Goal: Transaction & Acquisition: Purchase product/service

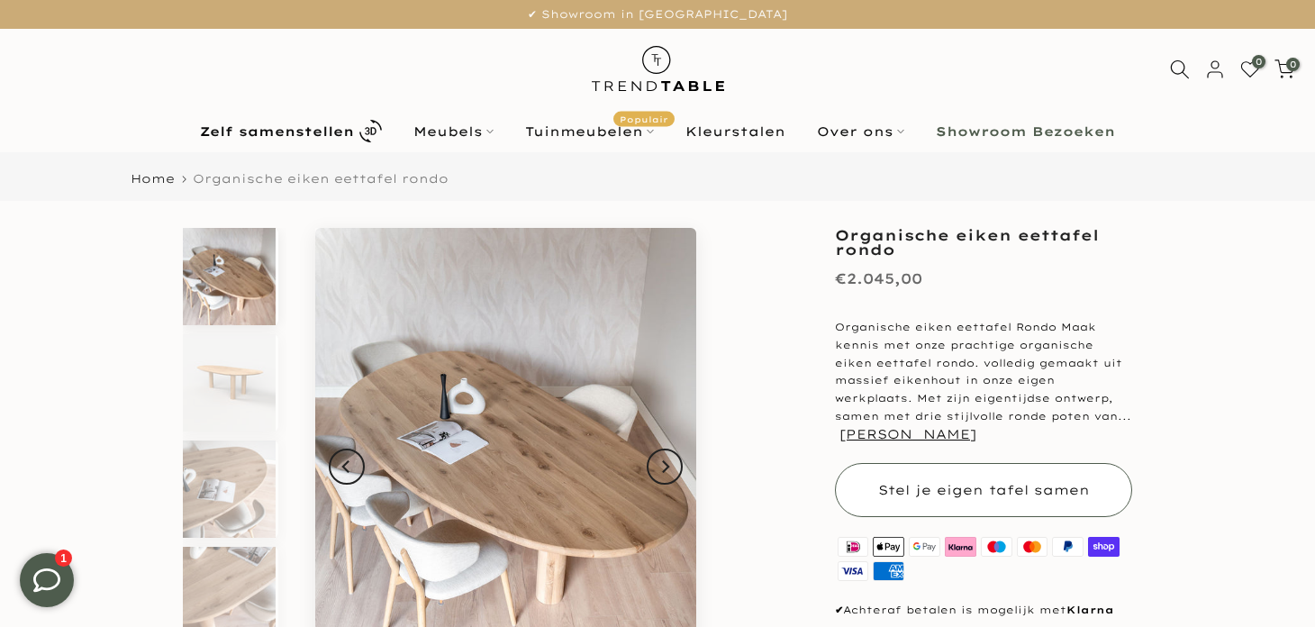
click at [965, 484] on span "Stel je eigen tafel samen" at bounding box center [984, 490] width 212 height 16
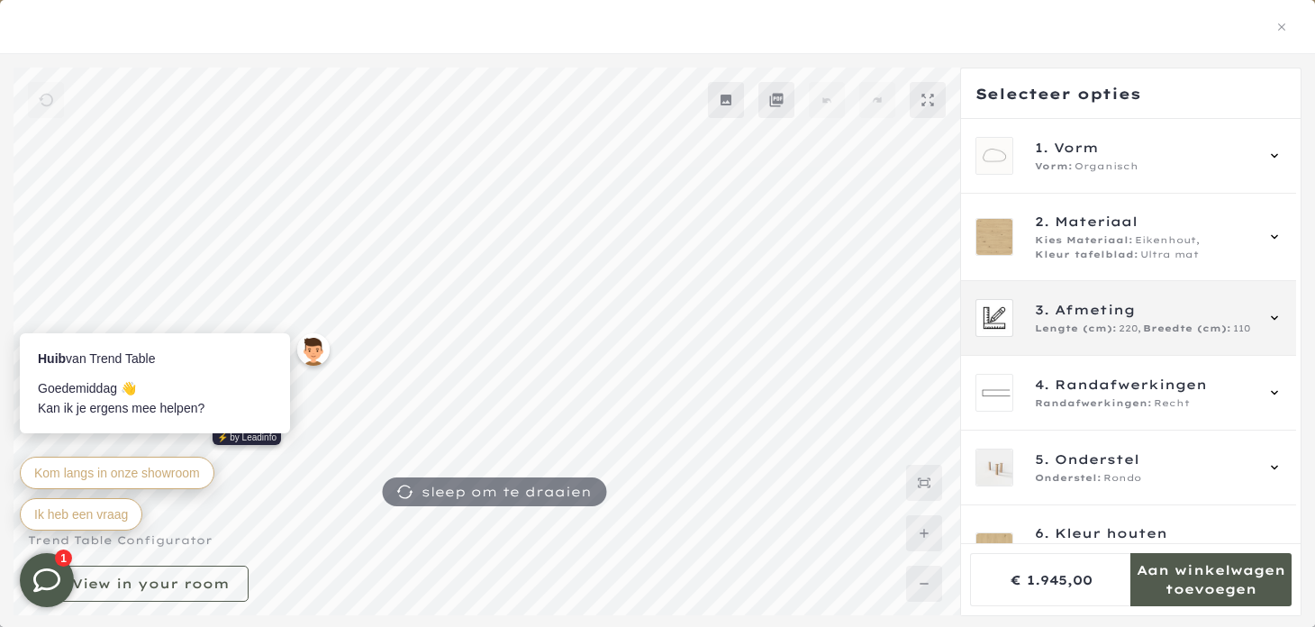
click at [1126, 310] on span "Afmeting" at bounding box center [1094, 310] width 80 height 20
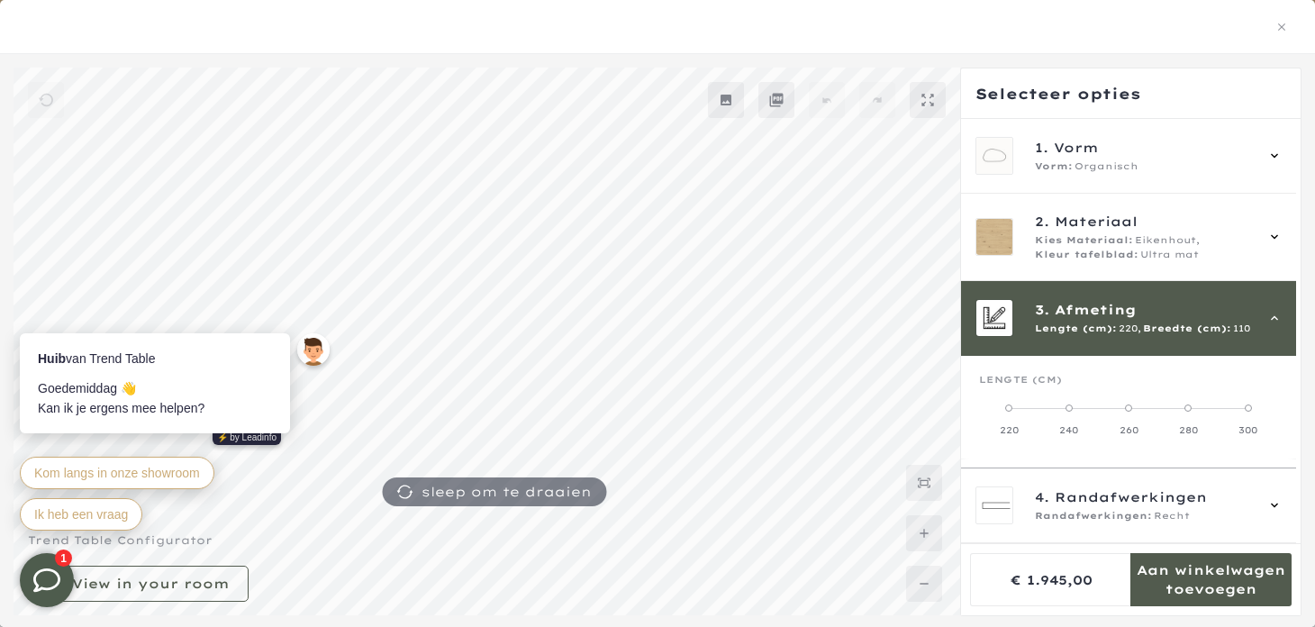
scroll to position [161, 0]
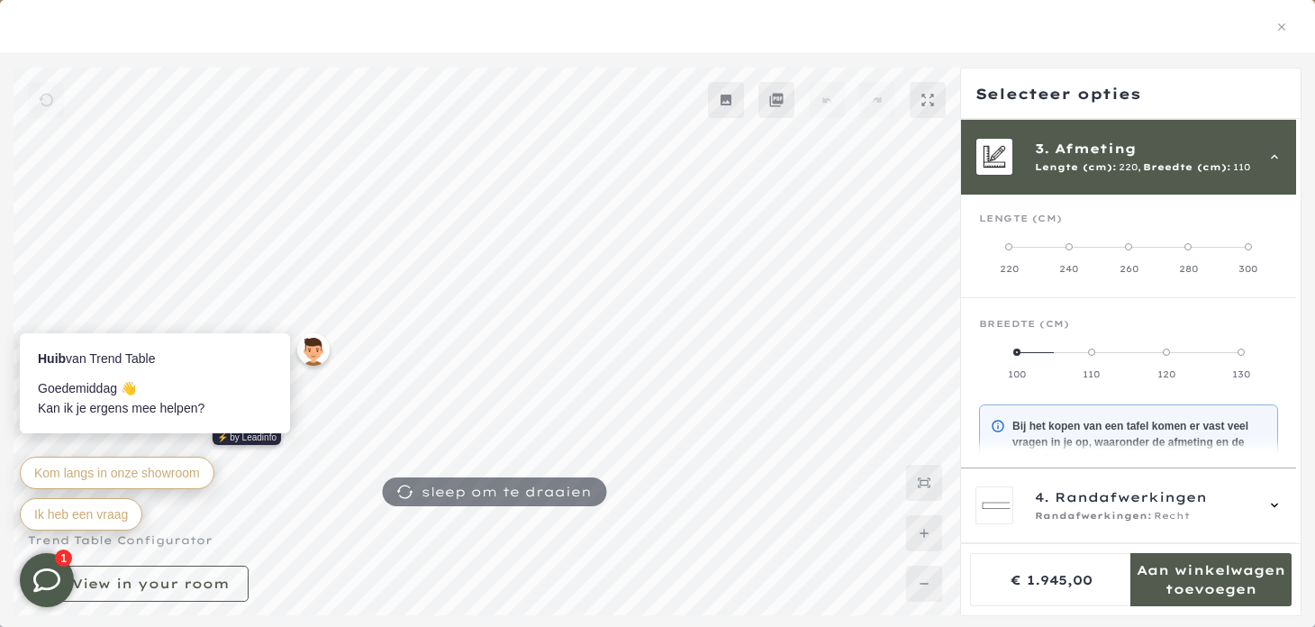
click at [1020, 352] on label "100" at bounding box center [1016, 363] width 75 height 36
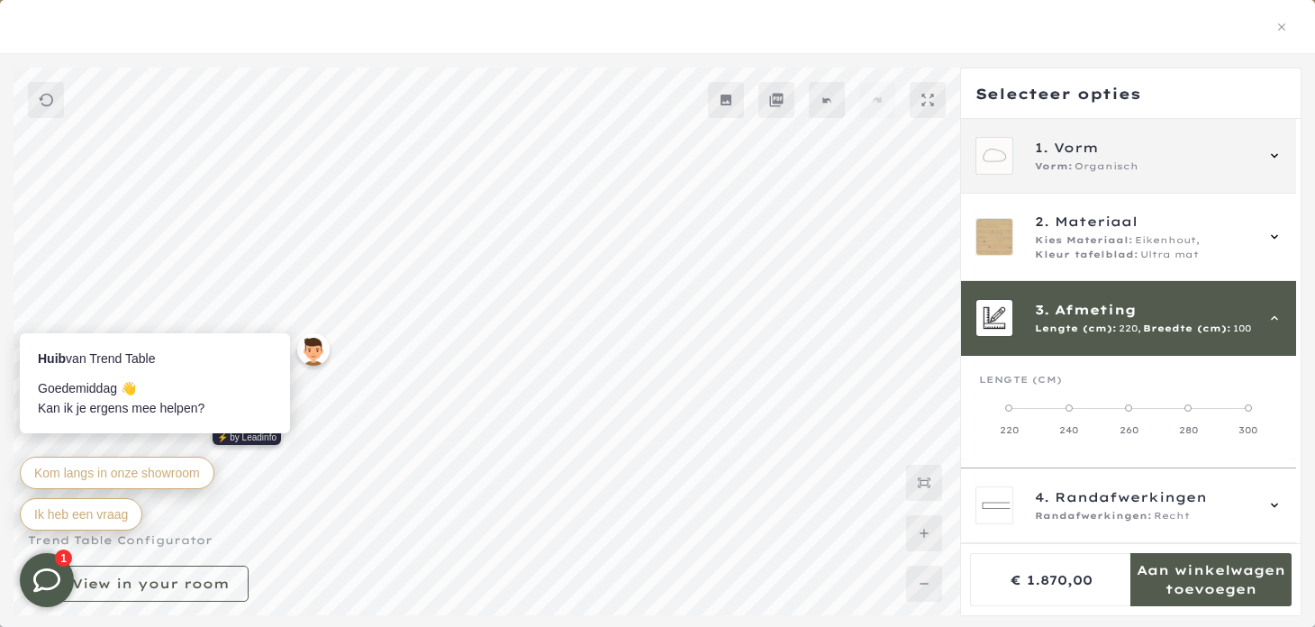
click at [1073, 144] on span "Vorm" at bounding box center [1076, 148] width 45 height 20
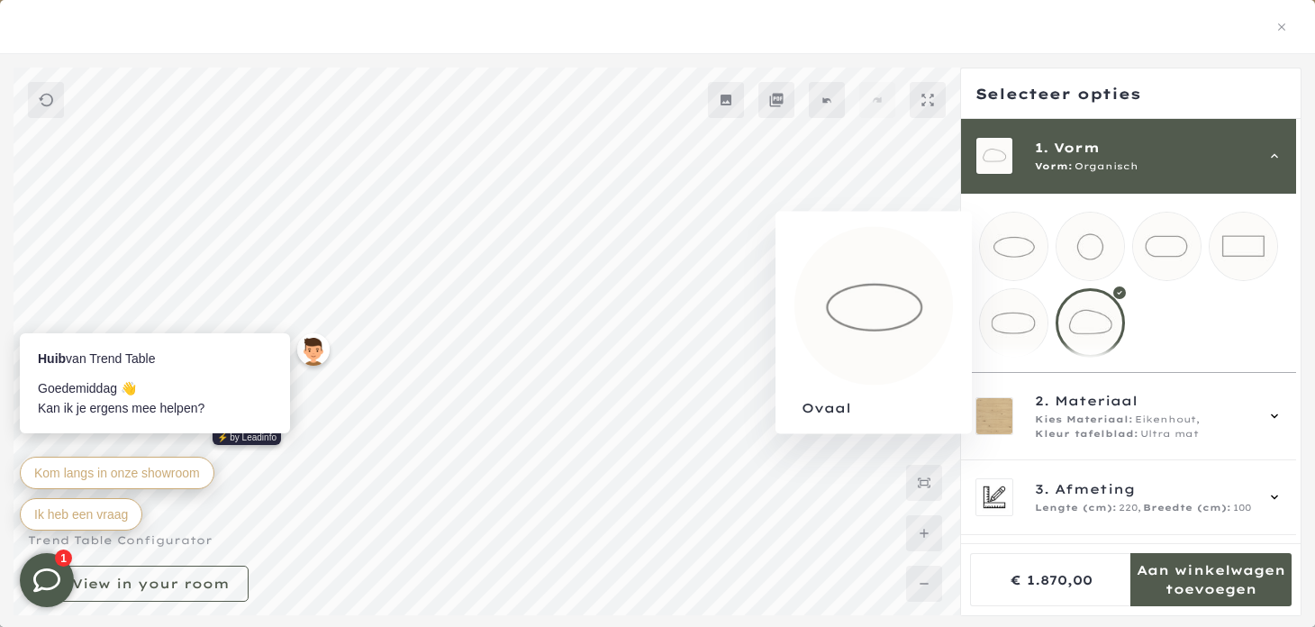
click at [1005, 249] on mmq-loader at bounding box center [1014, 247] width 68 height 68
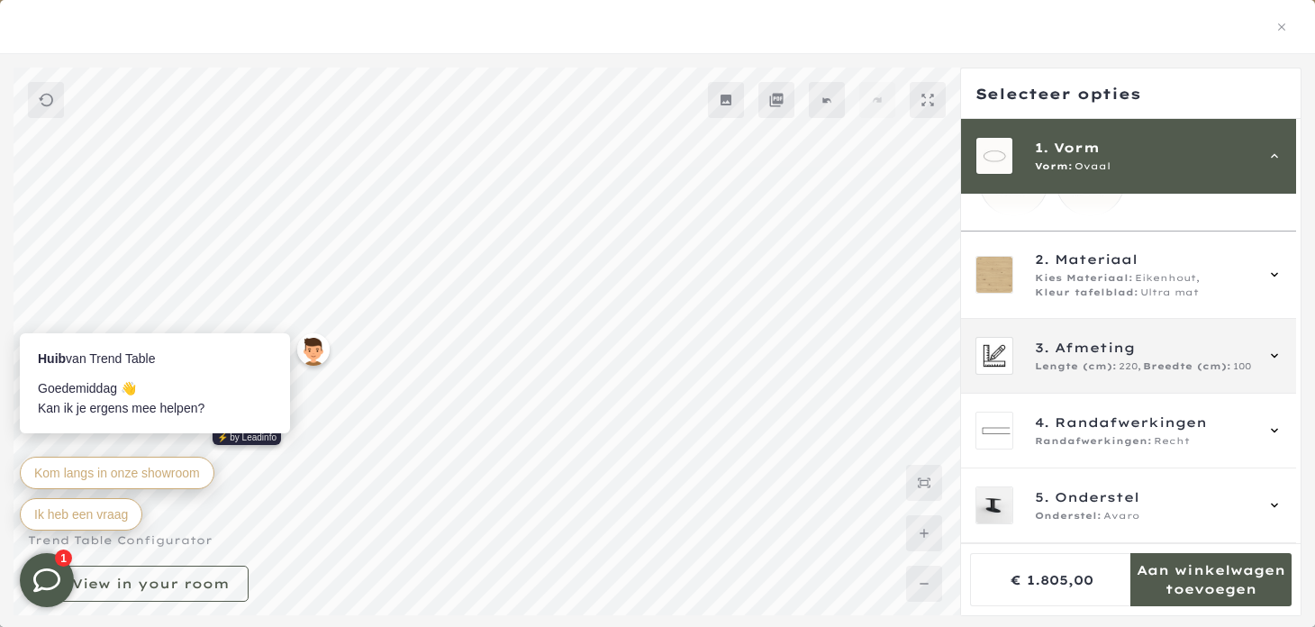
scroll to position [144, 0]
click at [1083, 371] on span "Lengte (cm):" at bounding box center [1076, 364] width 82 height 14
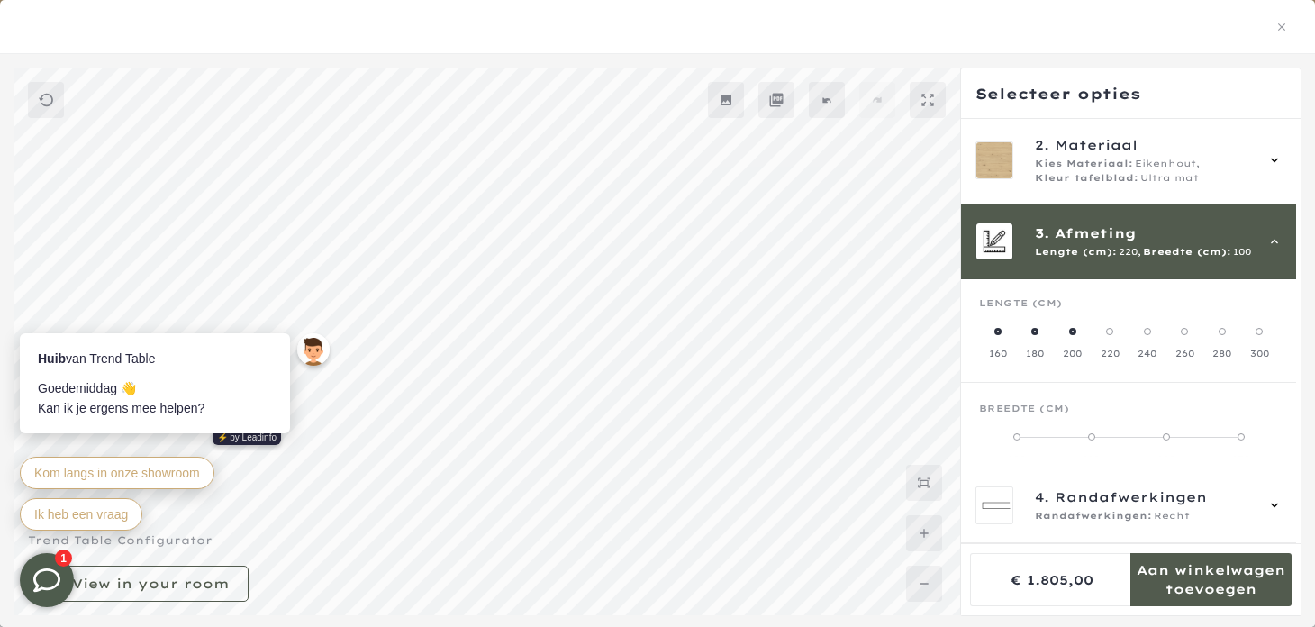
scroll to position [161, 0]
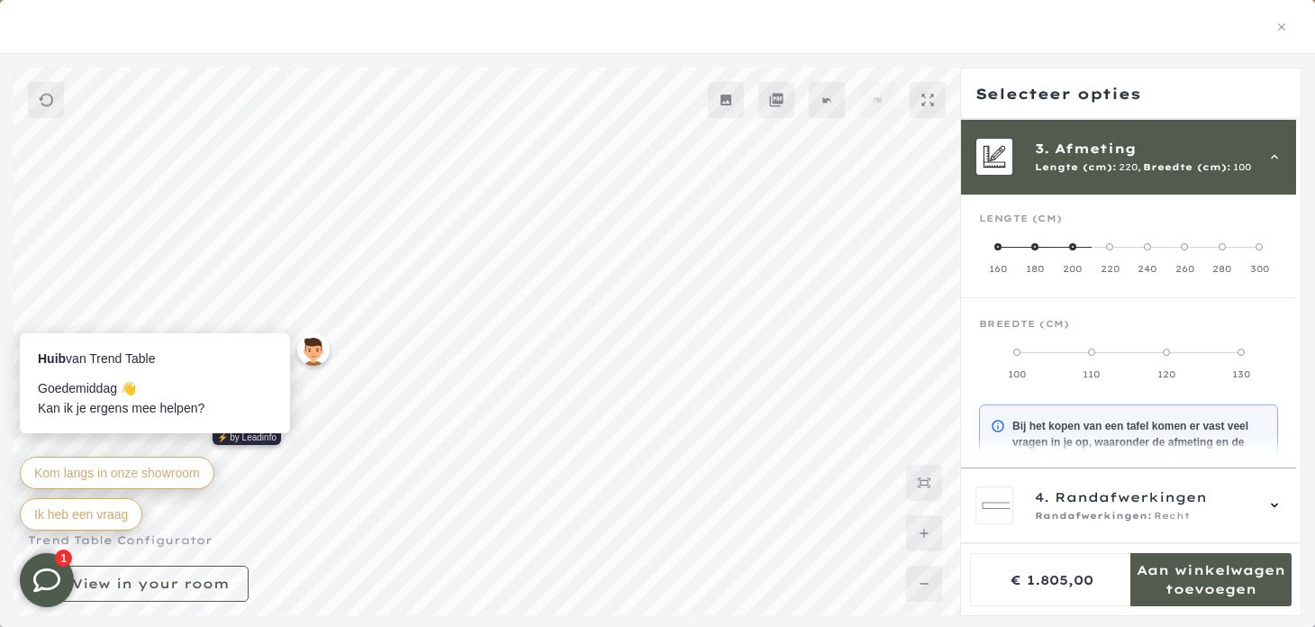
click at [1037, 243] on span at bounding box center [1034, 246] width 7 height 7
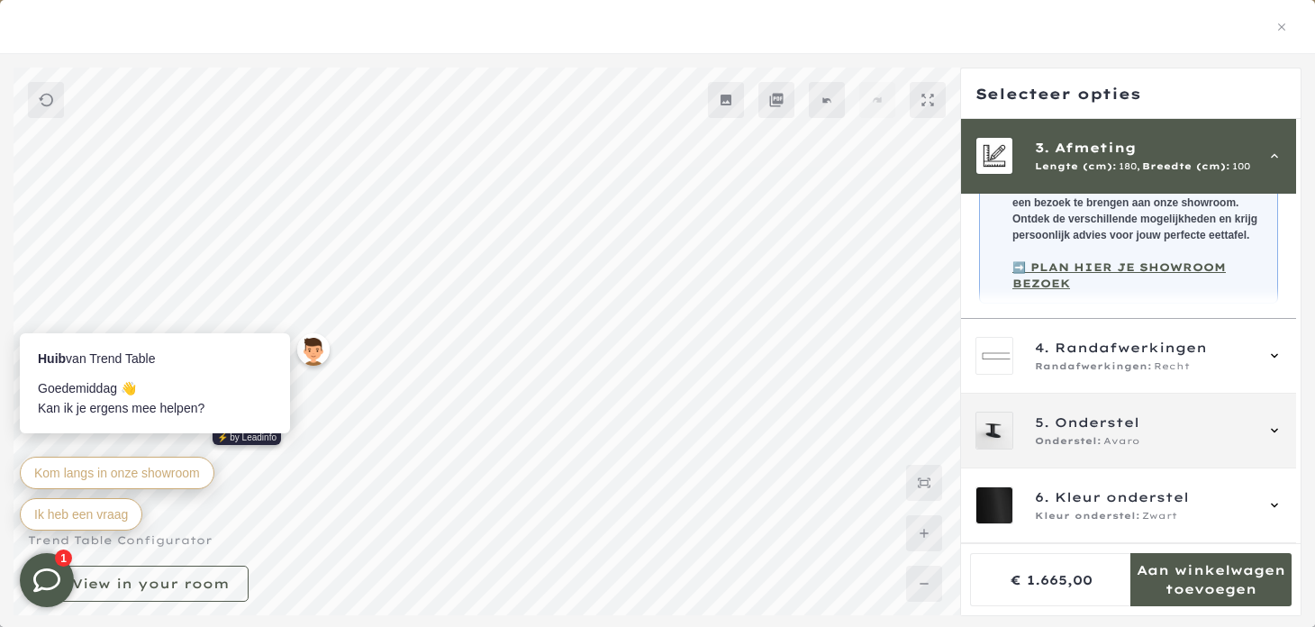
scroll to position [474, 0]
click at [1099, 438] on span "Onderstel:" at bounding box center [1068, 441] width 67 height 14
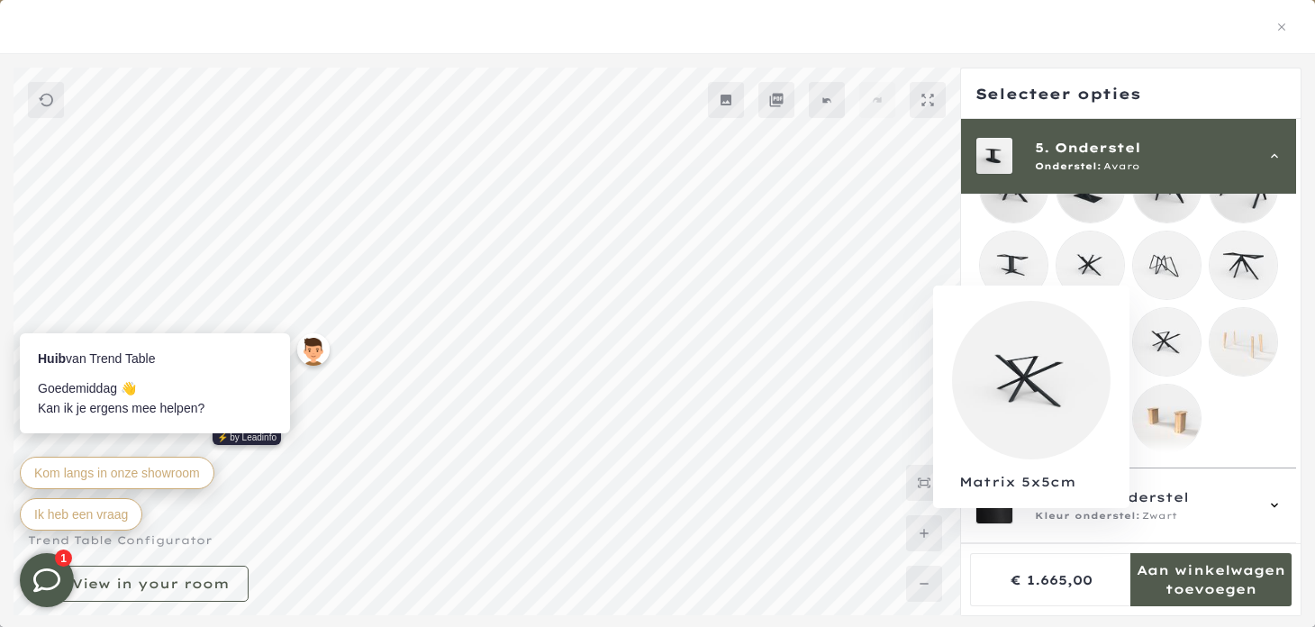
scroll to position [550, 0]
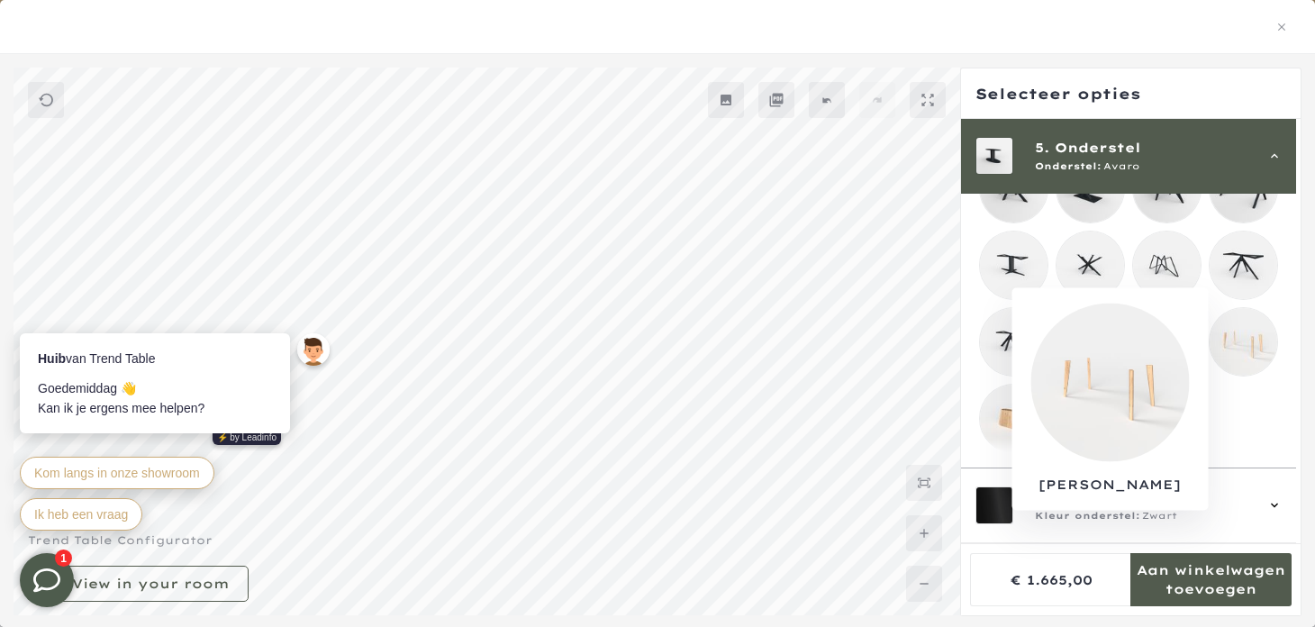
click at [1260, 324] on mmq-loader at bounding box center [1243, 342] width 68 height 68
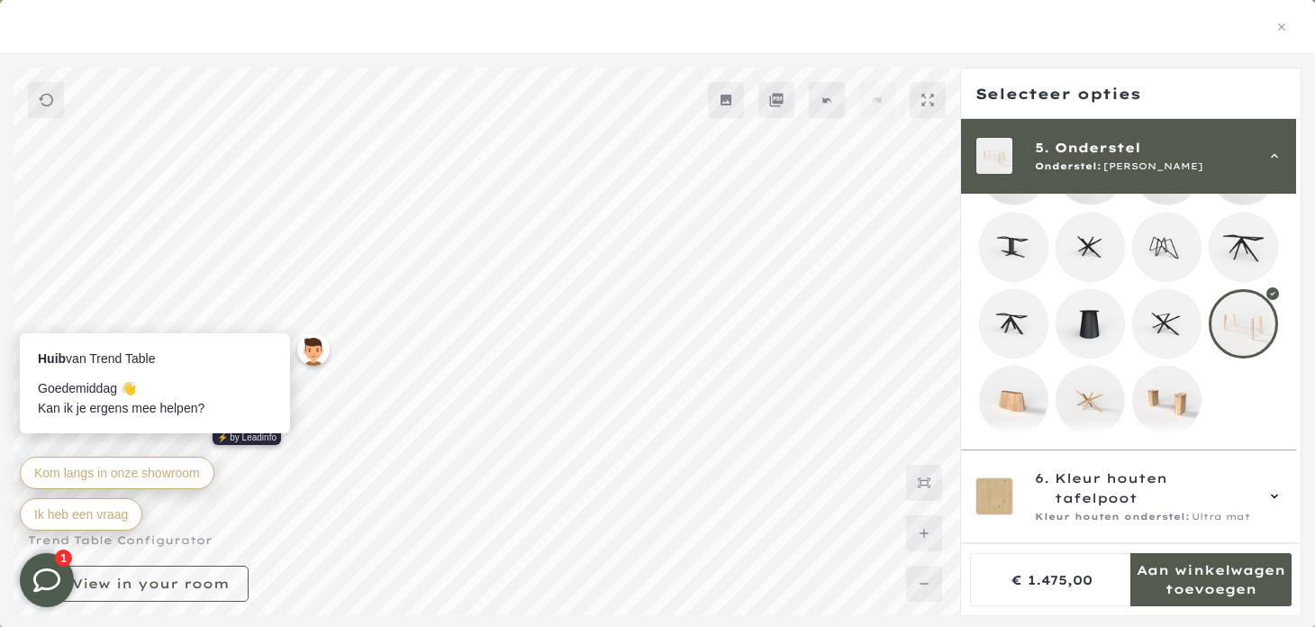
scroll to position [550, 0]
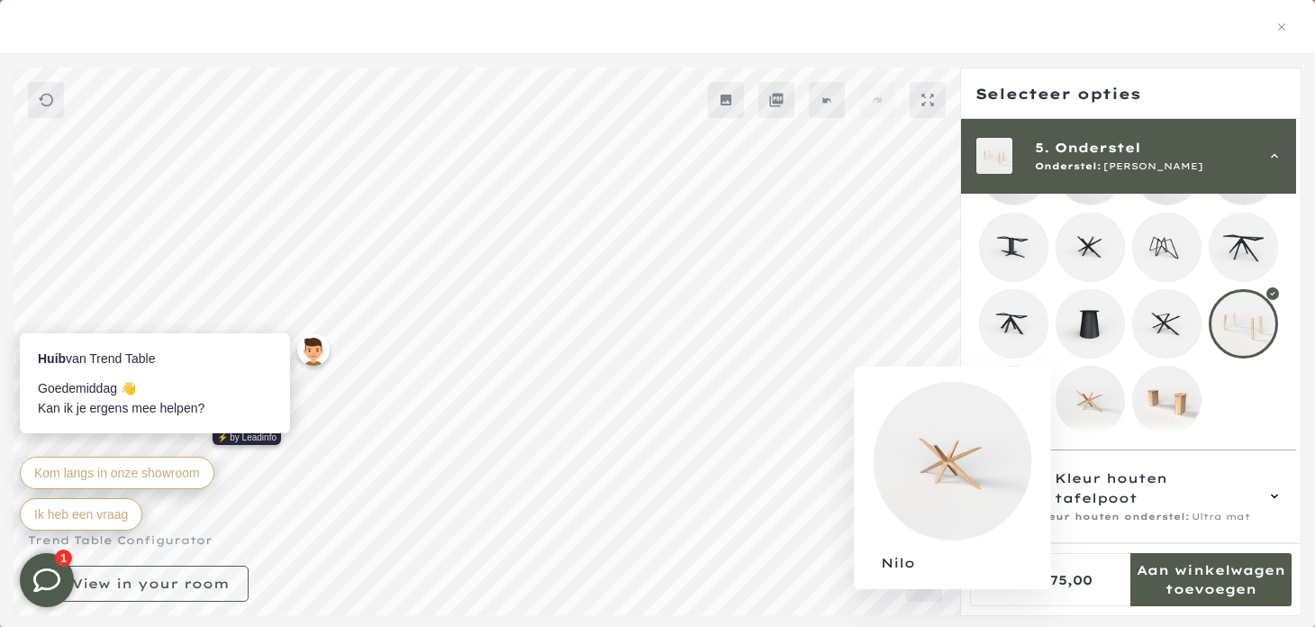
click at [1101, 410] on mmq-loader at bounding box center [1090, 400] width 68 height 68
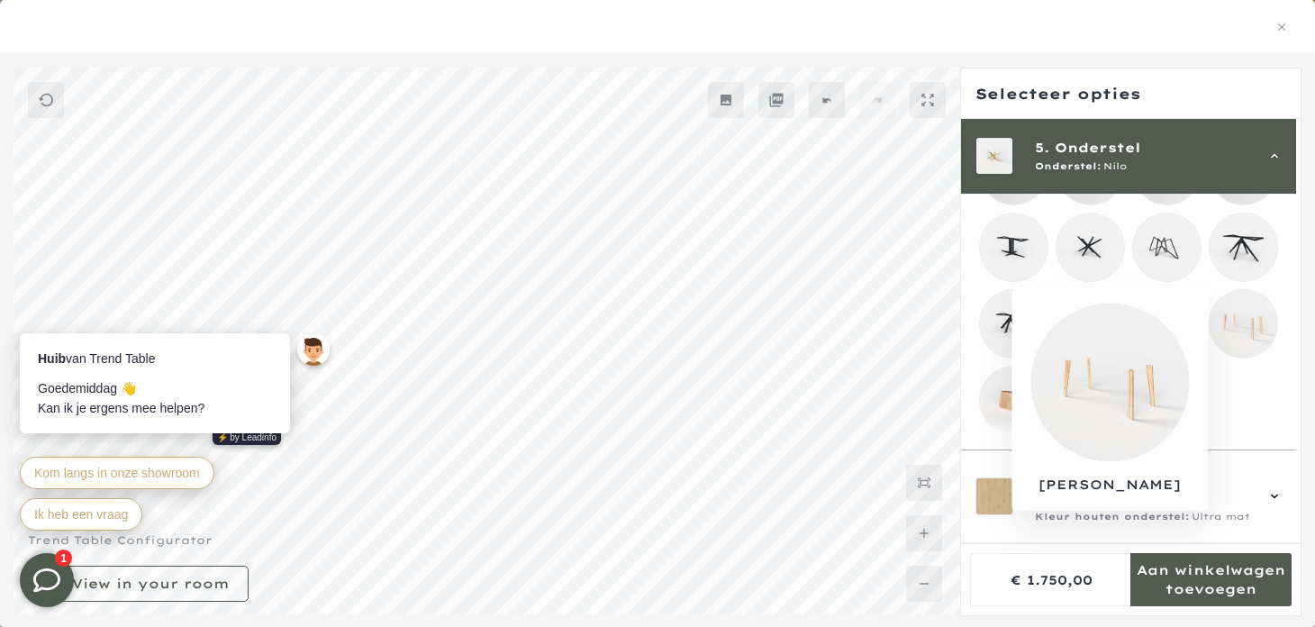
click at [1260, 327] on mmq-loader at bounding box center [1243, 324] width 68 height 68
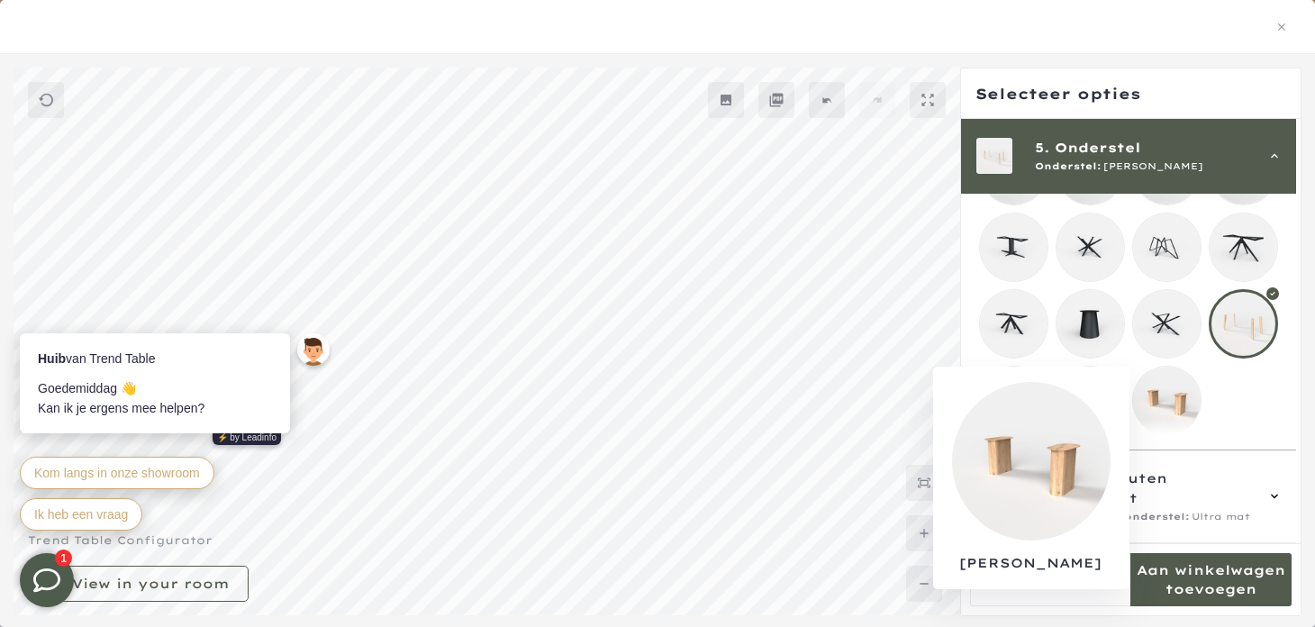
click at [1186, 386] on mmq-loader at bounding box center [1167, 400] width 68 height 68
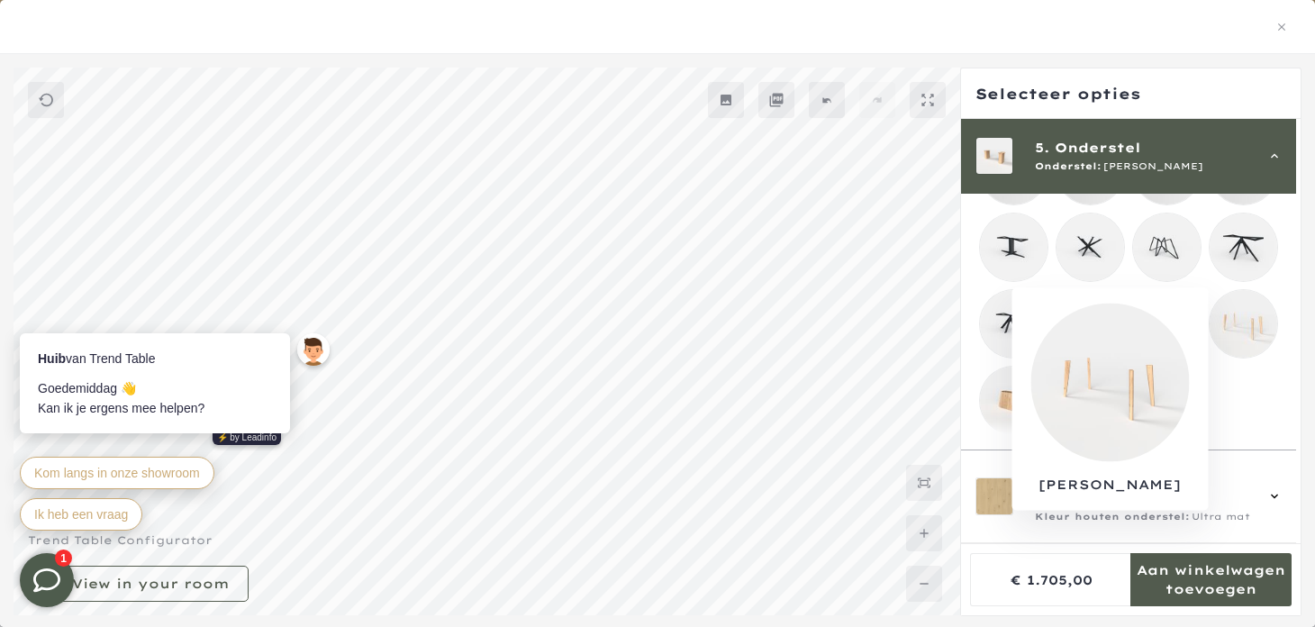
click at [1250, 323] on mmq-loader at bounding box center [1243, 324] width 68 height 68
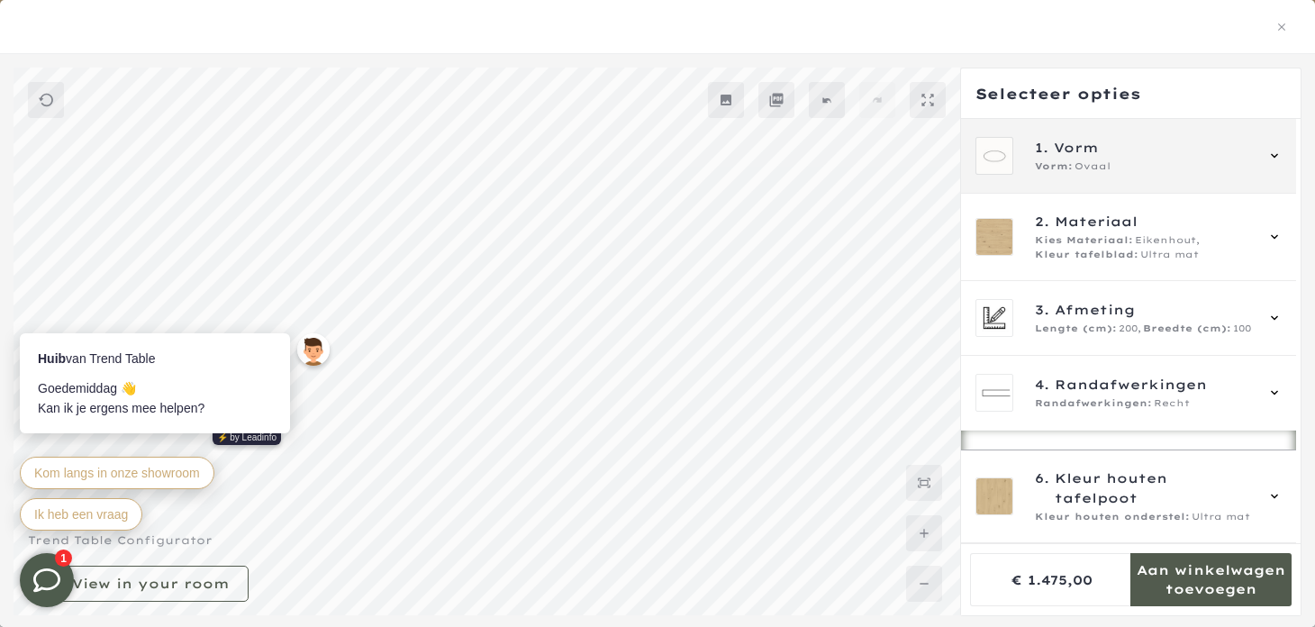
click at [1115, 162] on div "Vorm: Ovaal" at bounding box center [1144, 166] width 218 height 14
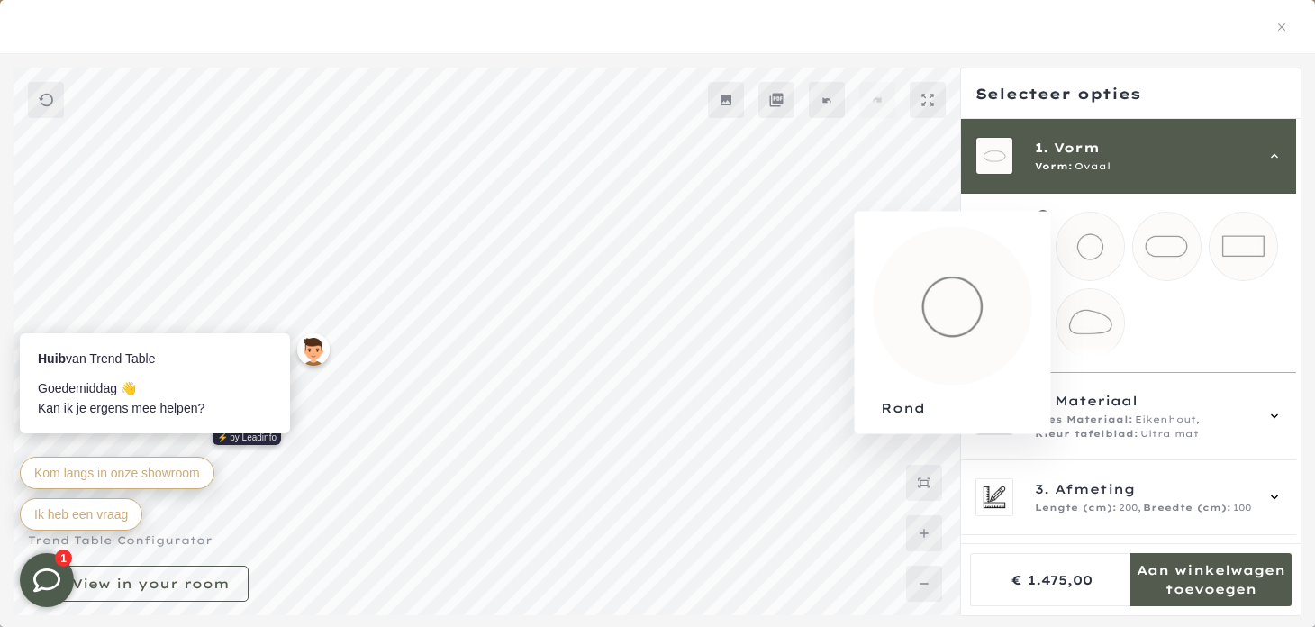
click at [1099, 249] on mmq-loader at bounding box center [1090, 247] width 68 height 68
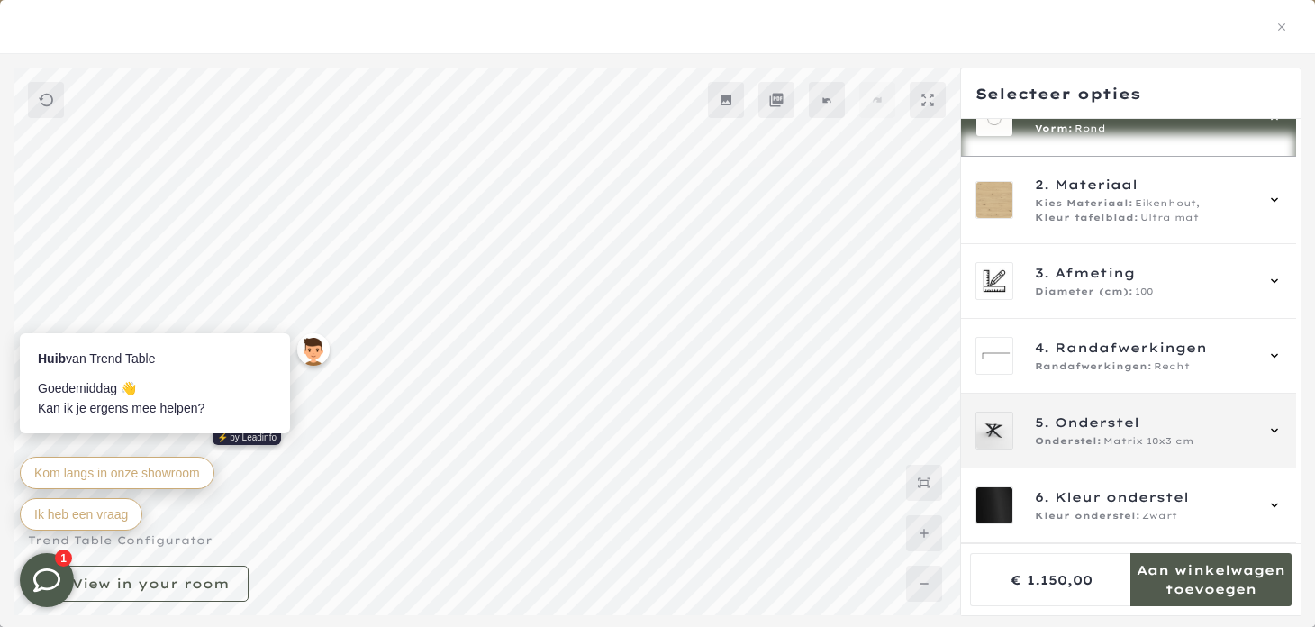
scroll to position [234, 0]
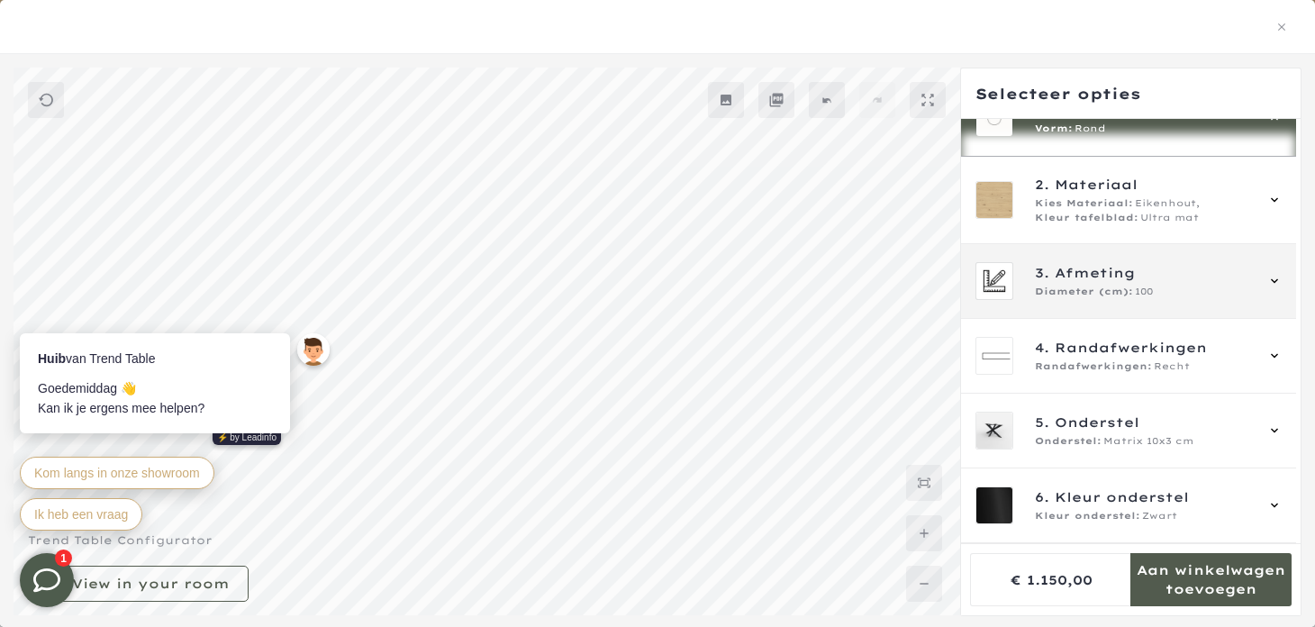
click at [1131, 294] on div "Diameter (cm): 100" at bounding box center [1144, 292] width 218 height 14
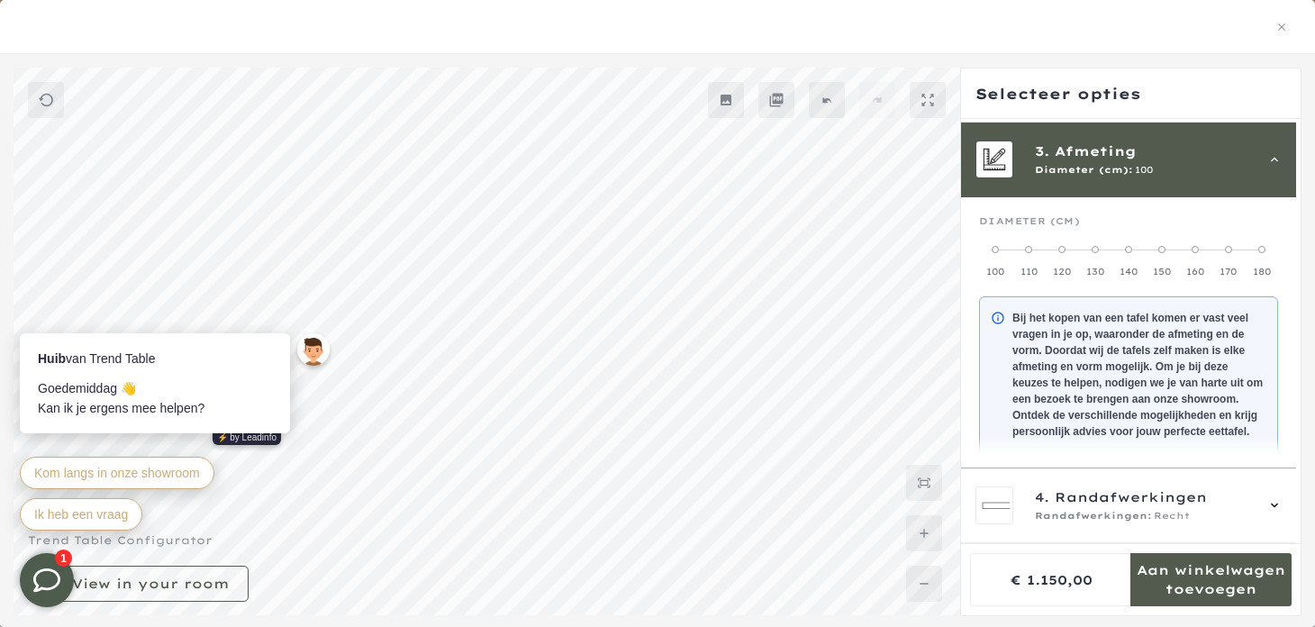
scroll to position [161, 0]
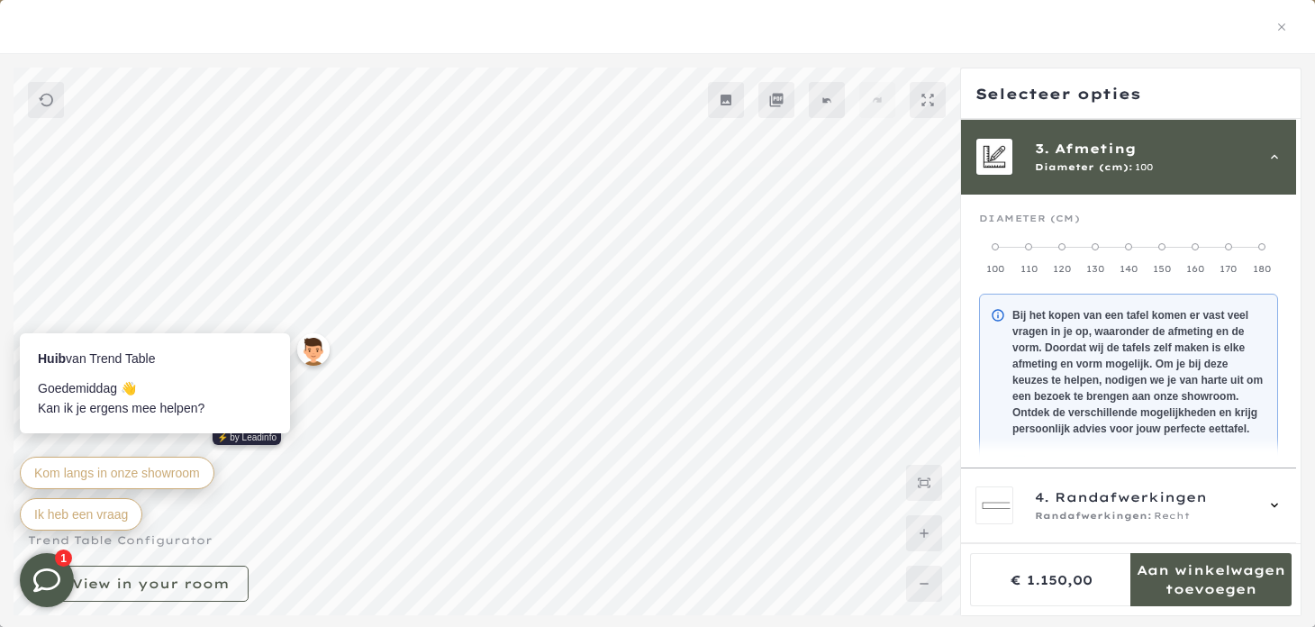
click at [1132, 245] on span at bounding box center [1128, 246] width 7 height 7
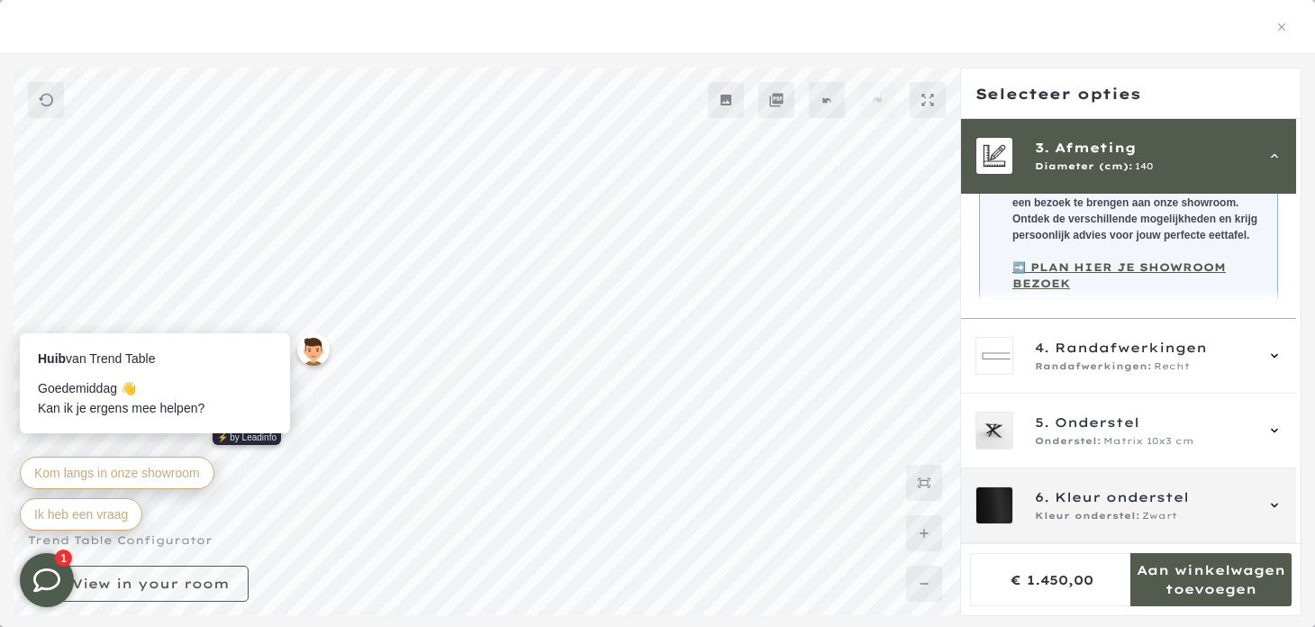
scroll to position [278, 0]
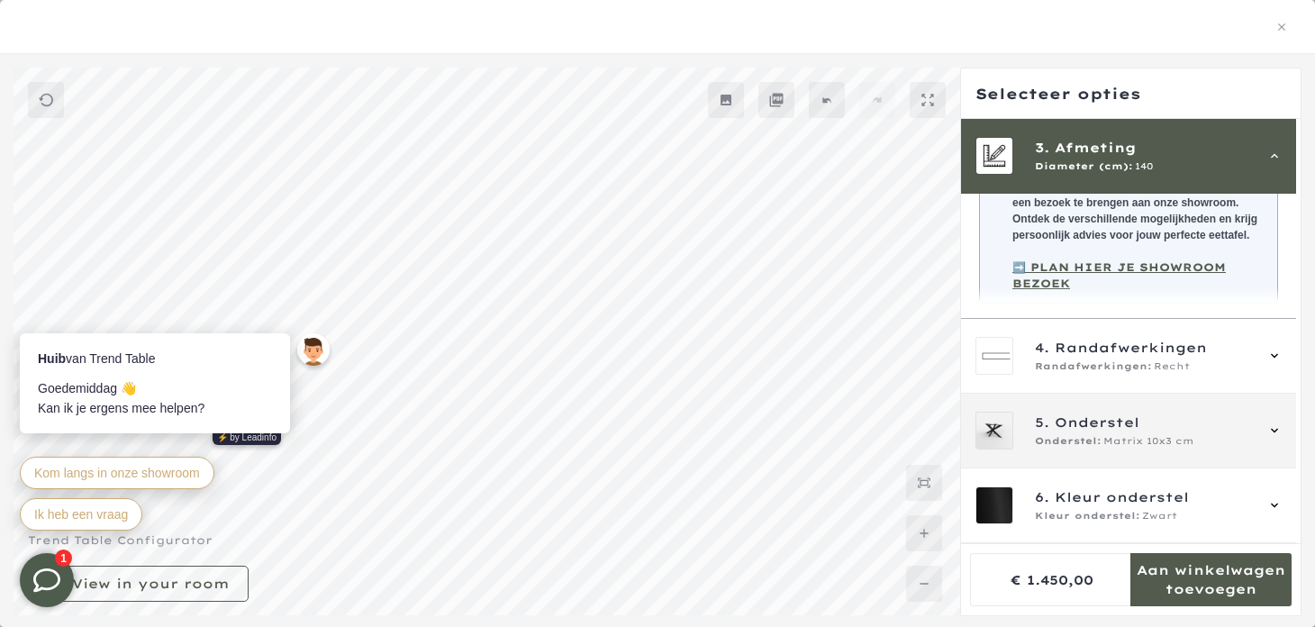
click at [1118, 438] on span "Matrix 10x3 cm" at bounding box center [1148, 441] width 90 height 14
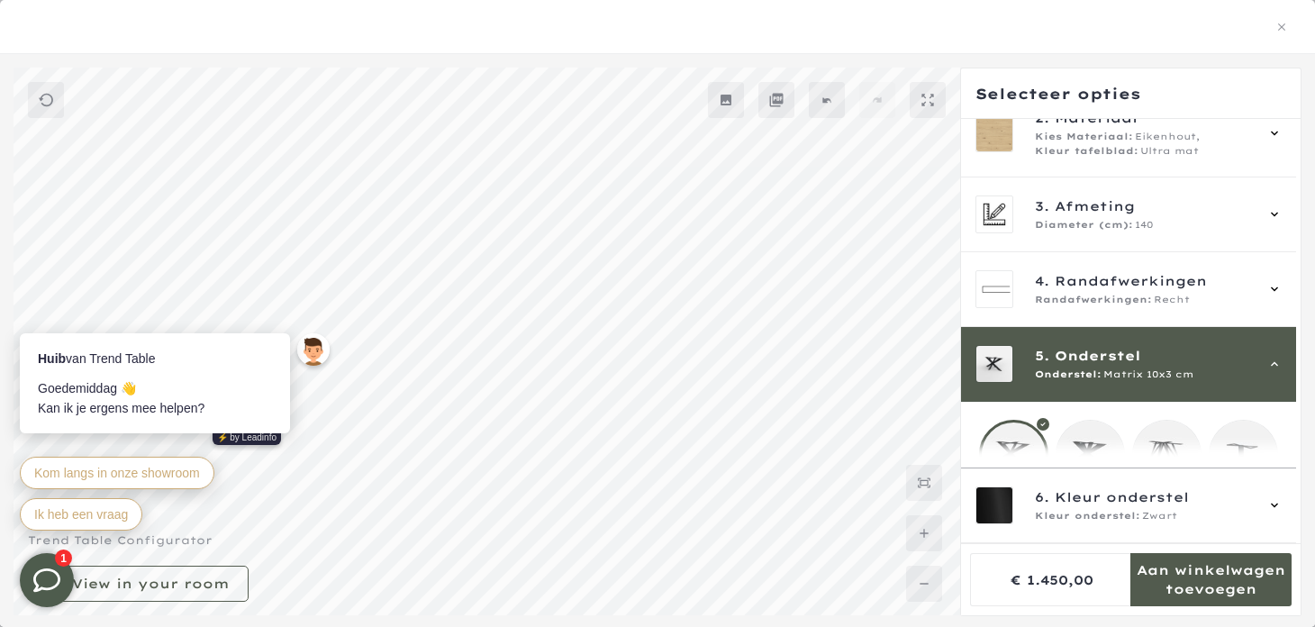
scroll to position [311, 0]
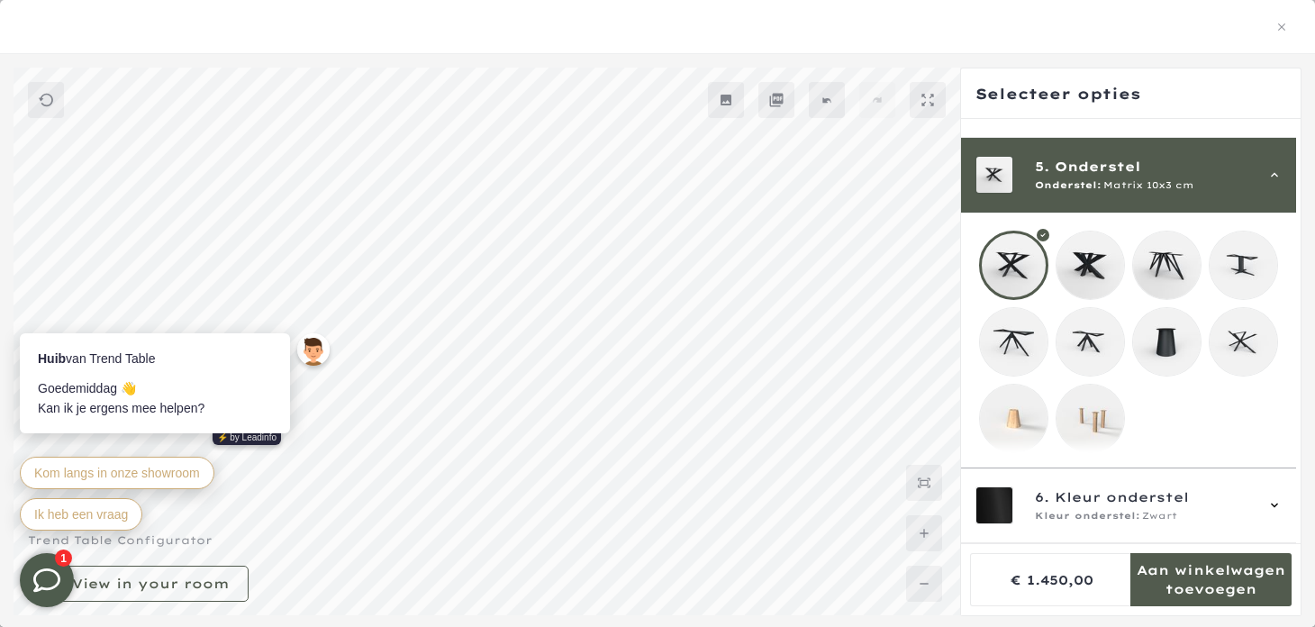
click at [1087, 407] on mmq-loader at bounding box center [1090, 418] width 68 height 68
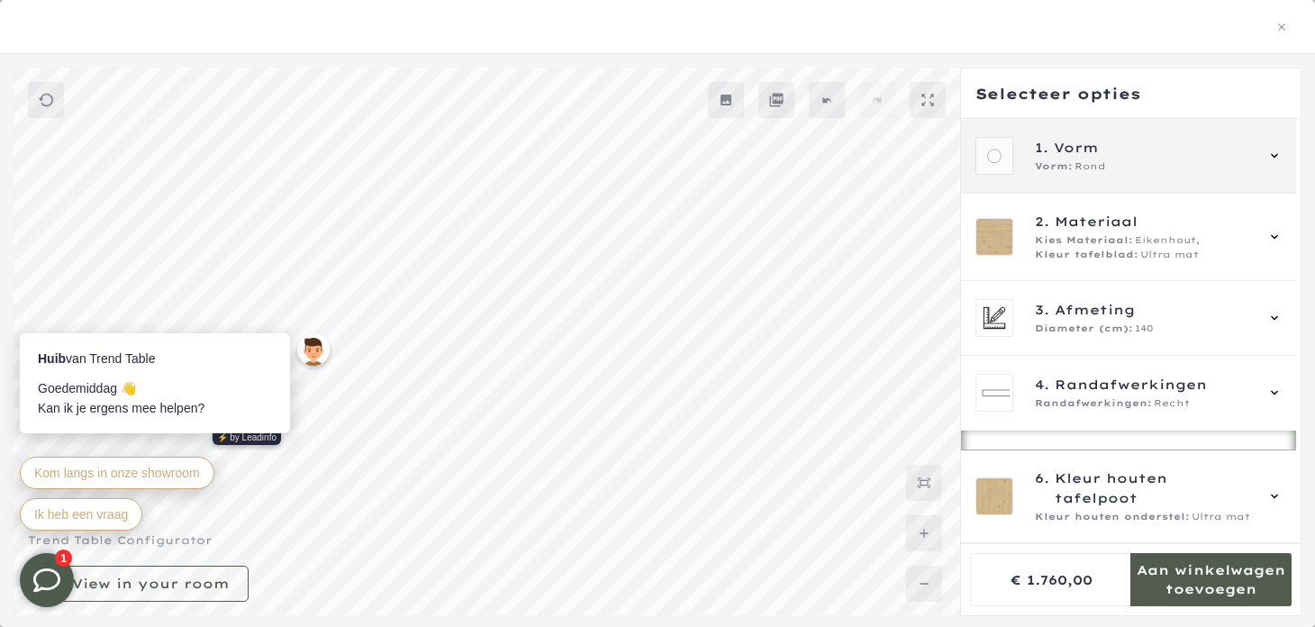
click at [1109, 150] on span "1. Vorm" at bounding box center [1144, 148] width 218 height 20
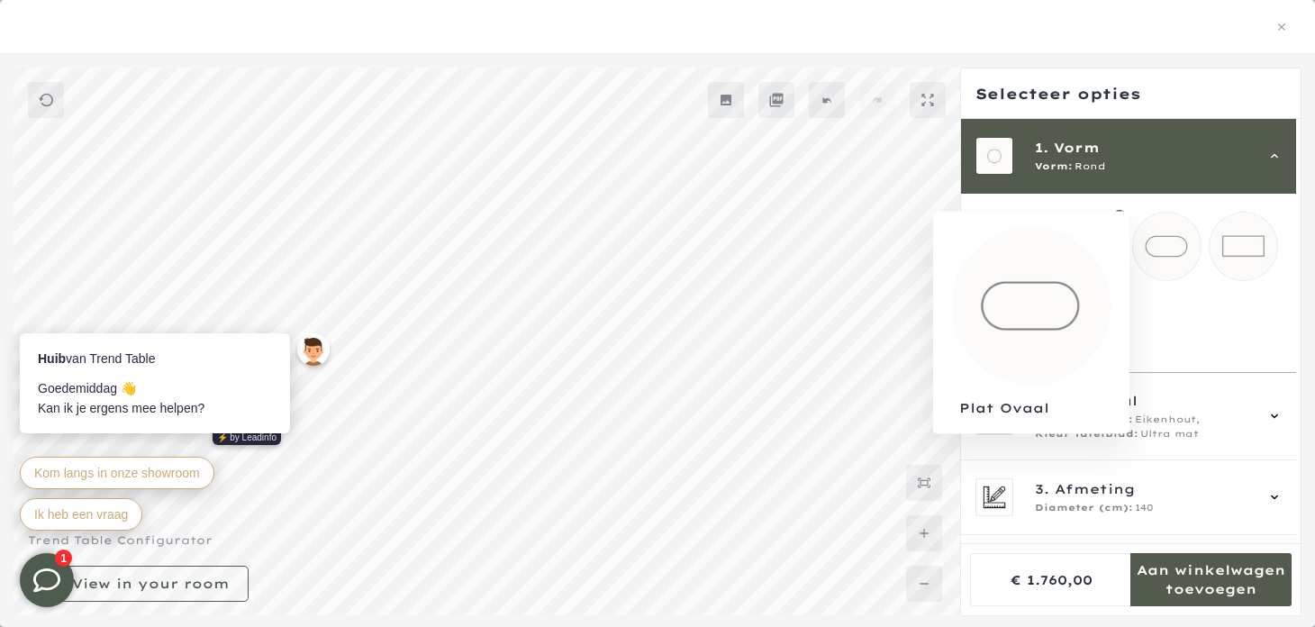
click at [1171, 246] on mmq-loader at bounding box center [1167, 247] width 68 height 68
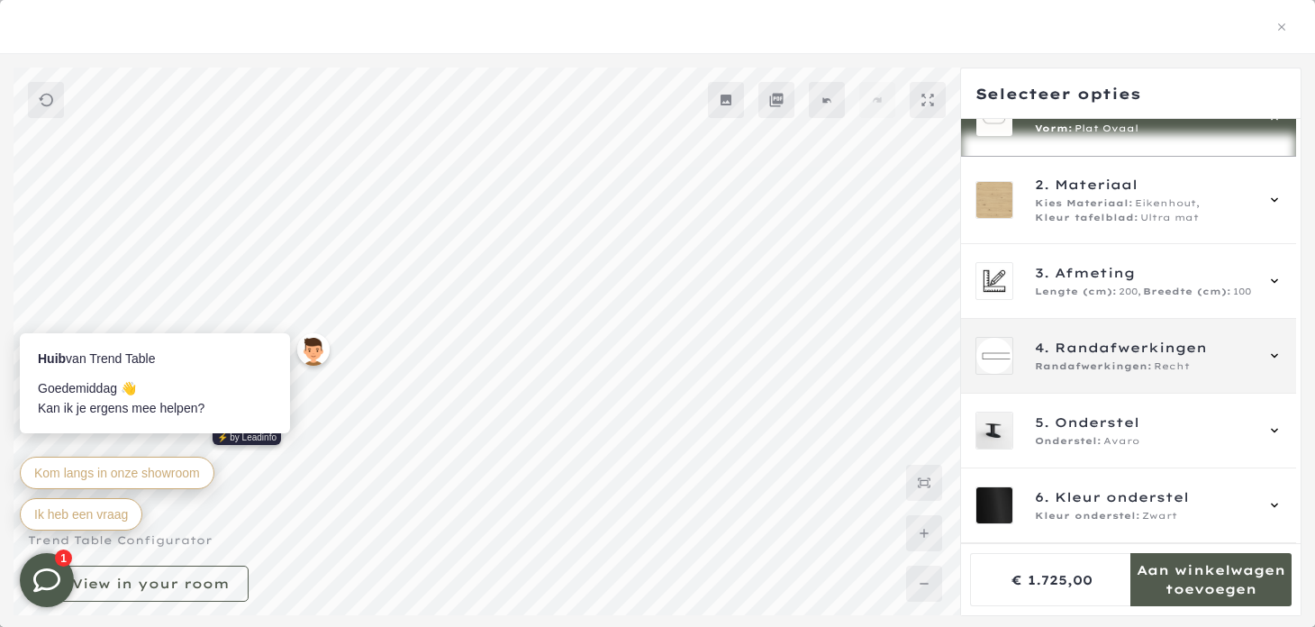
scroll to position [234, 0]
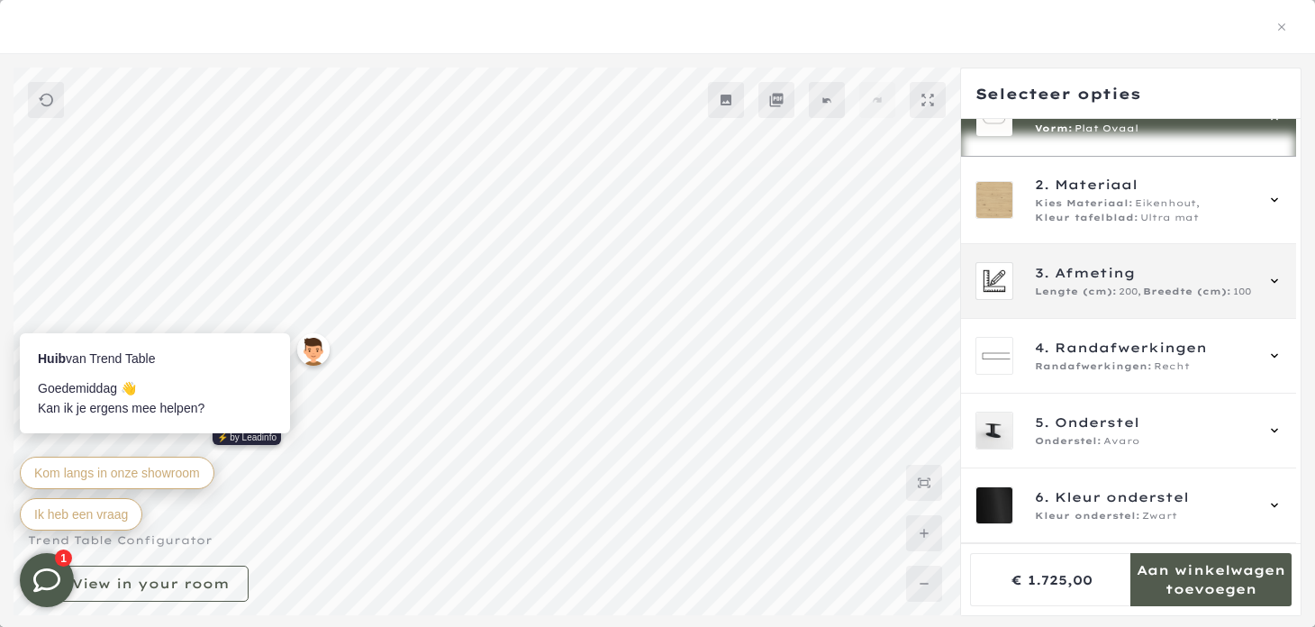
click at [1095, 279] on span "Afmeting" at bounding box center [1094, 273] width 80 height 20
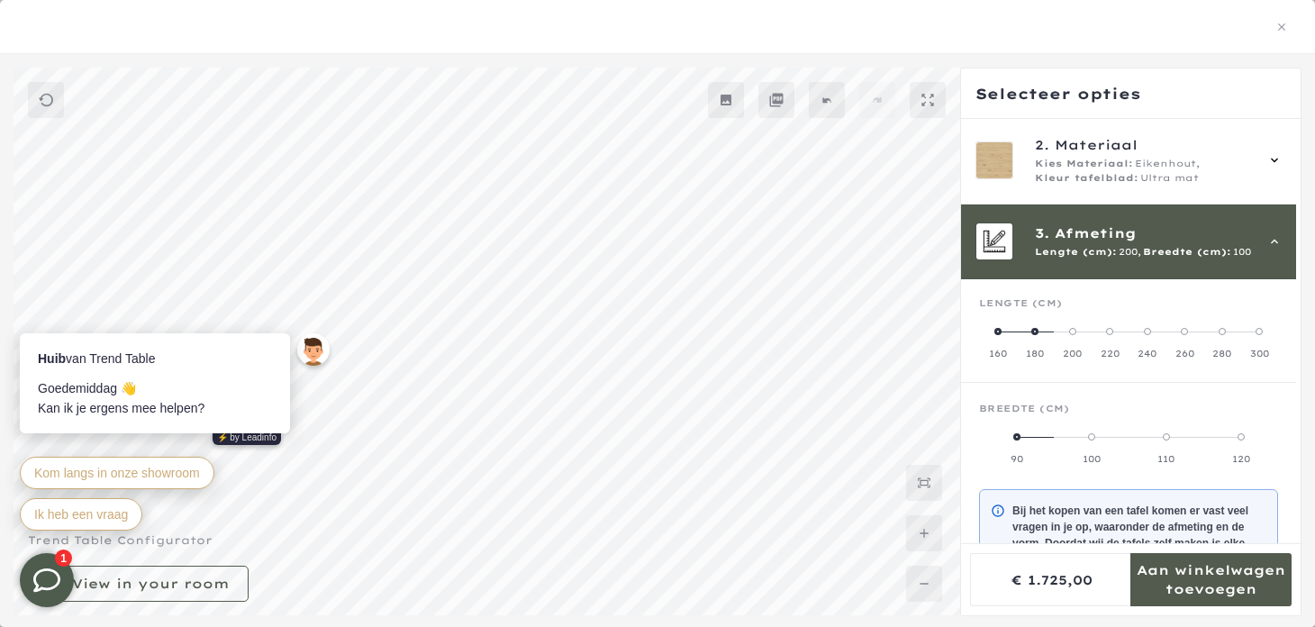
scroll to position [161, 0]
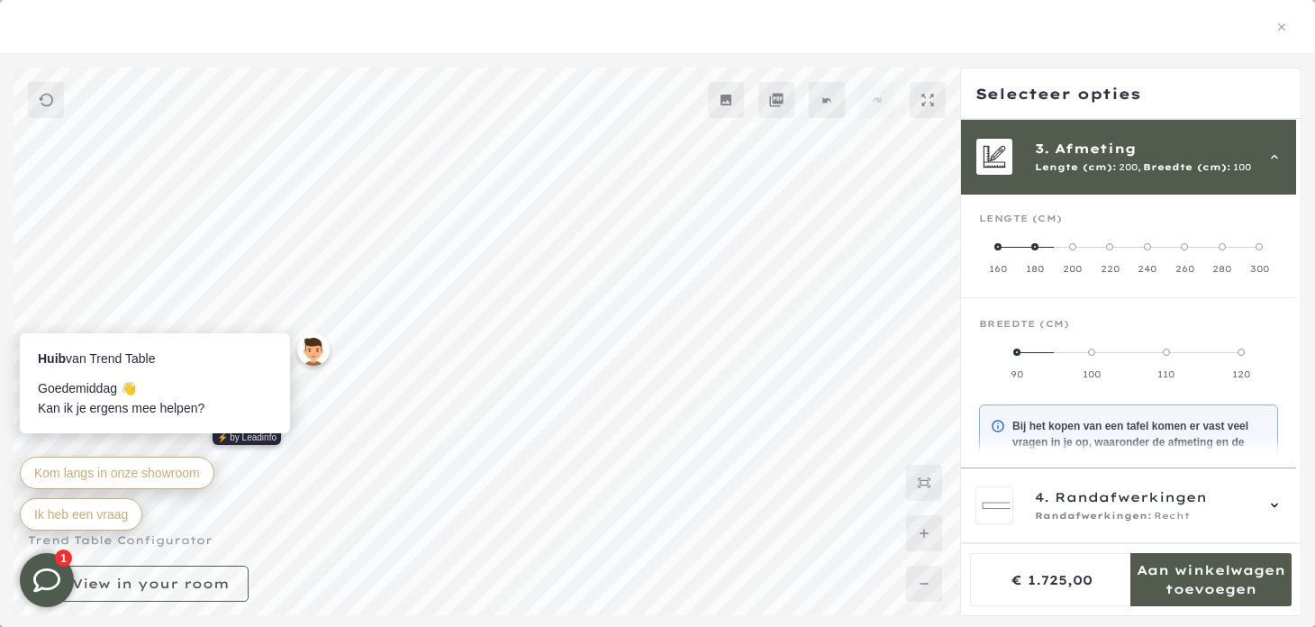
click at [1034, 244] on span at bounding box center [1034, 246] width 7 height 7
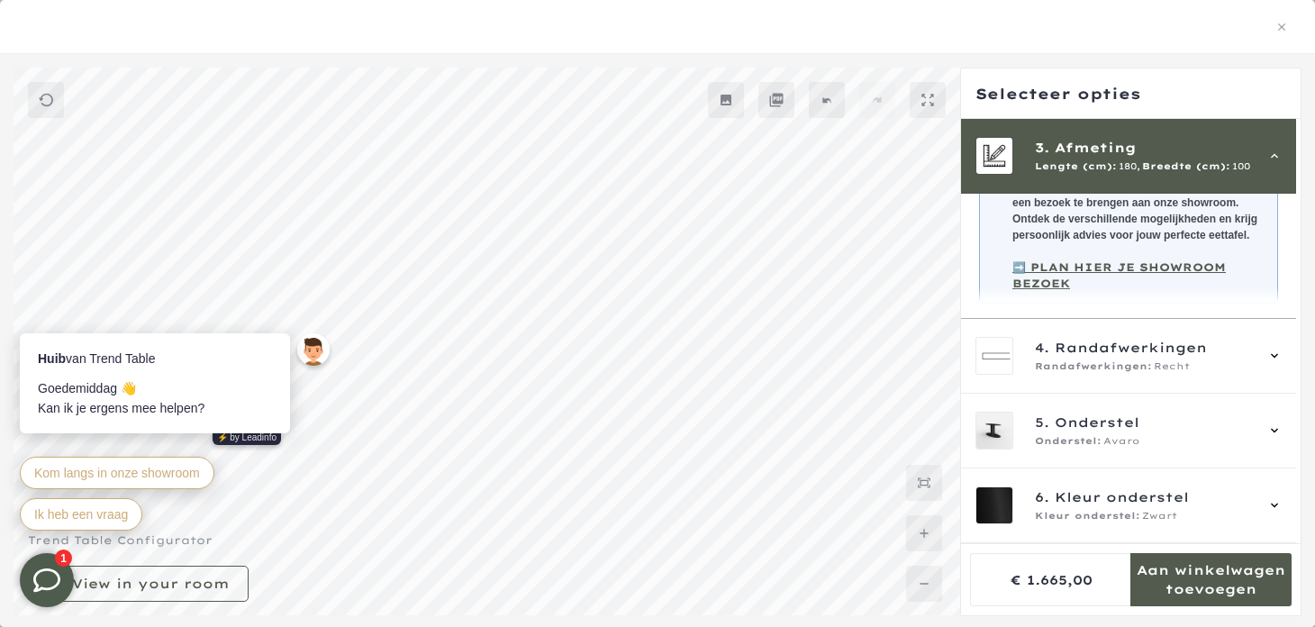
scroll to position [474, 0]
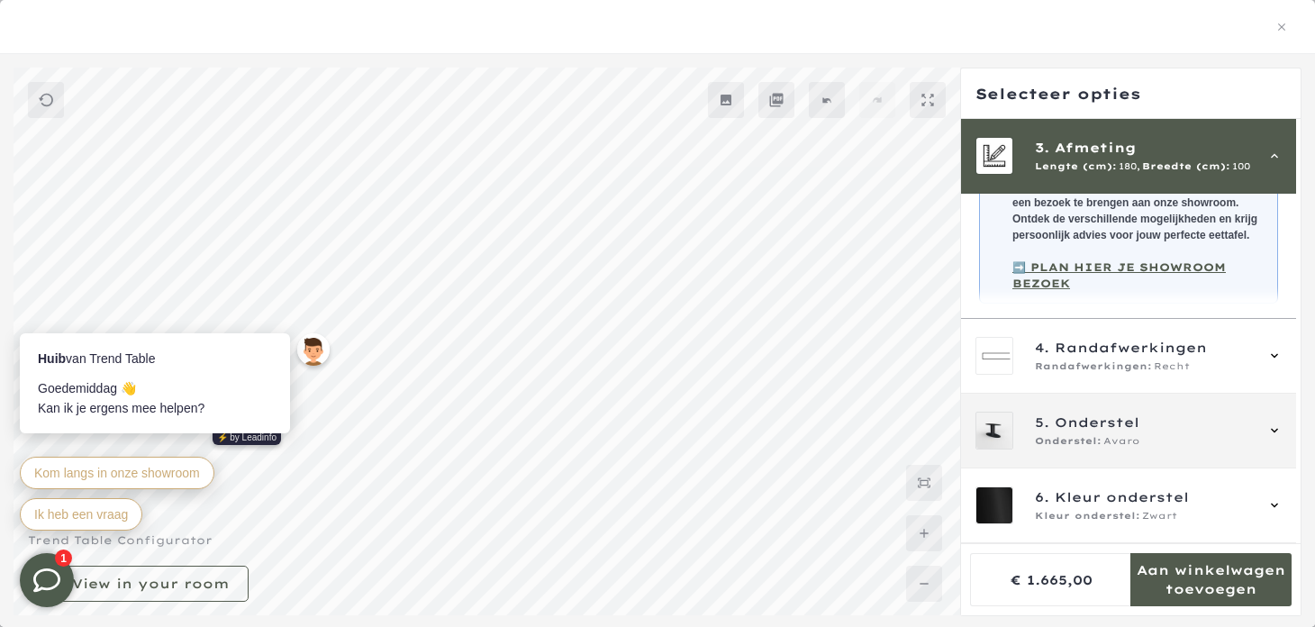
click at [1066, 438] on span "Onderstel:" at bounding box center [1068, 441] width 67 height 14
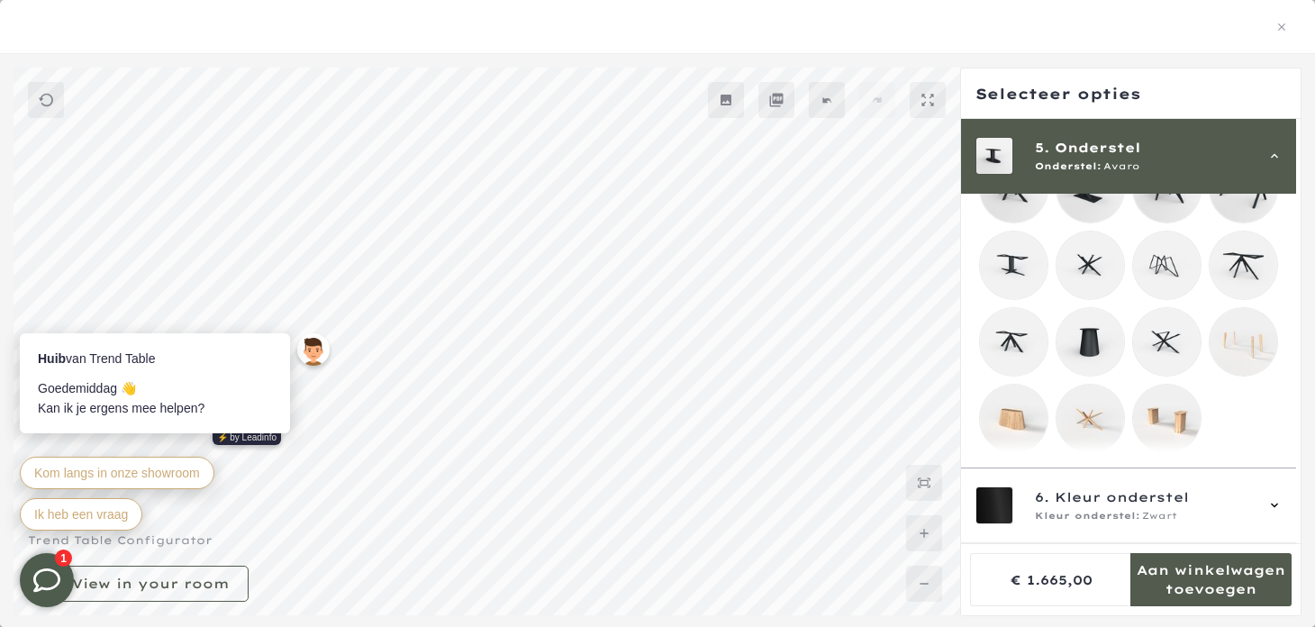
scroll to position [528, 0]
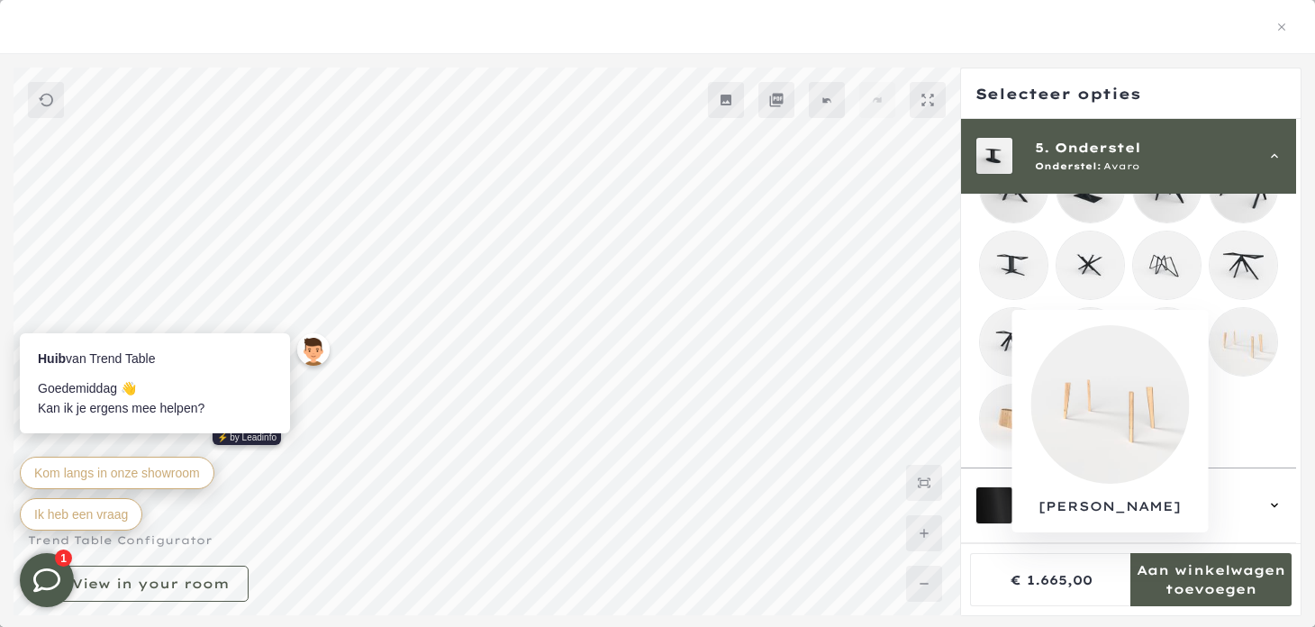
click at [1252, 355] on mmq-loader at bounding box center [1243, 342] width 68 height 68
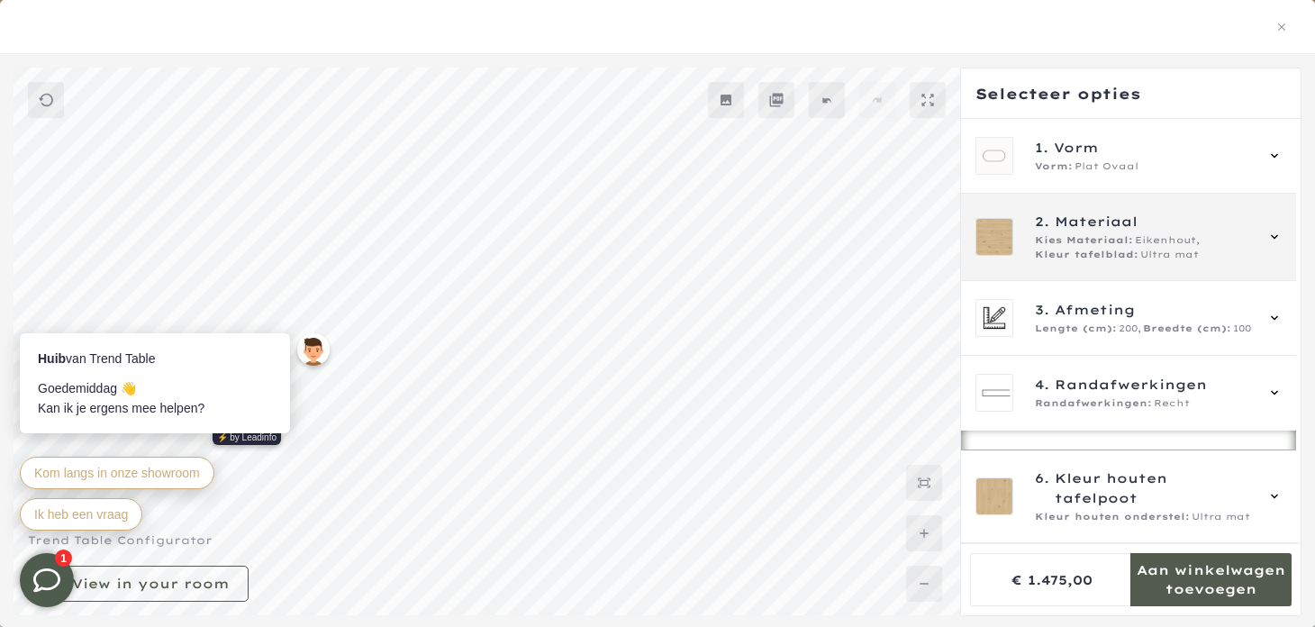
click at [1118, 242] on span "Kies Materiaal:" at bounding box center [1084, 240] width 98 height 14
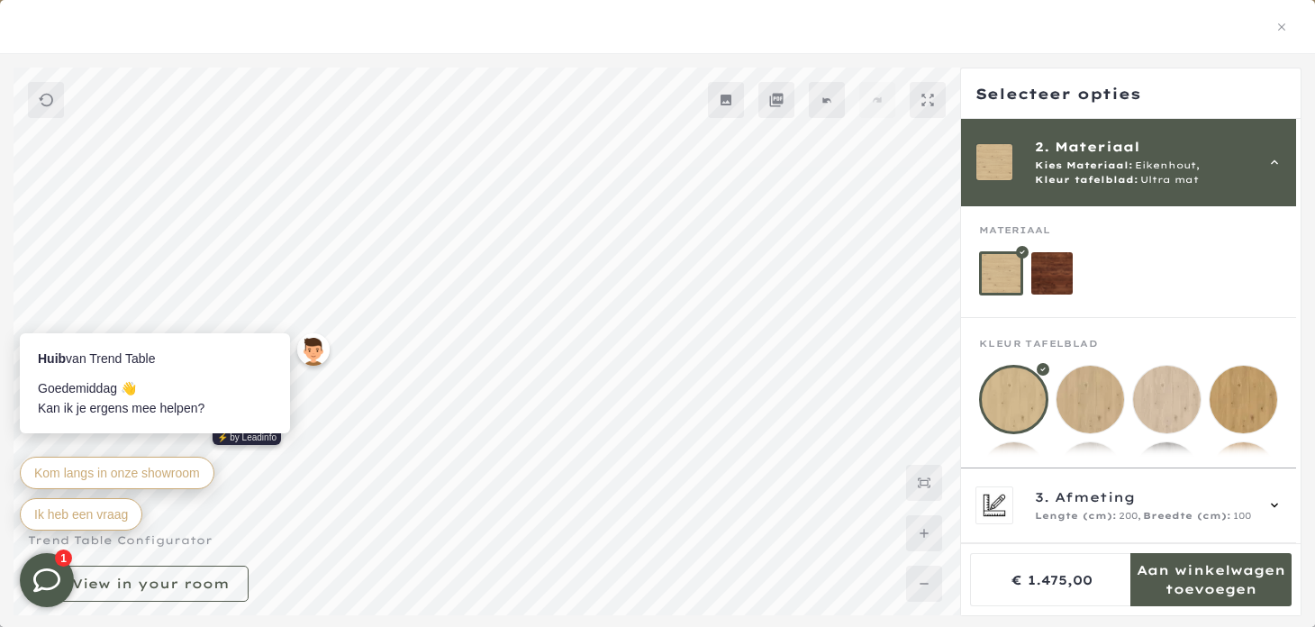
scroll to position [117, 0]
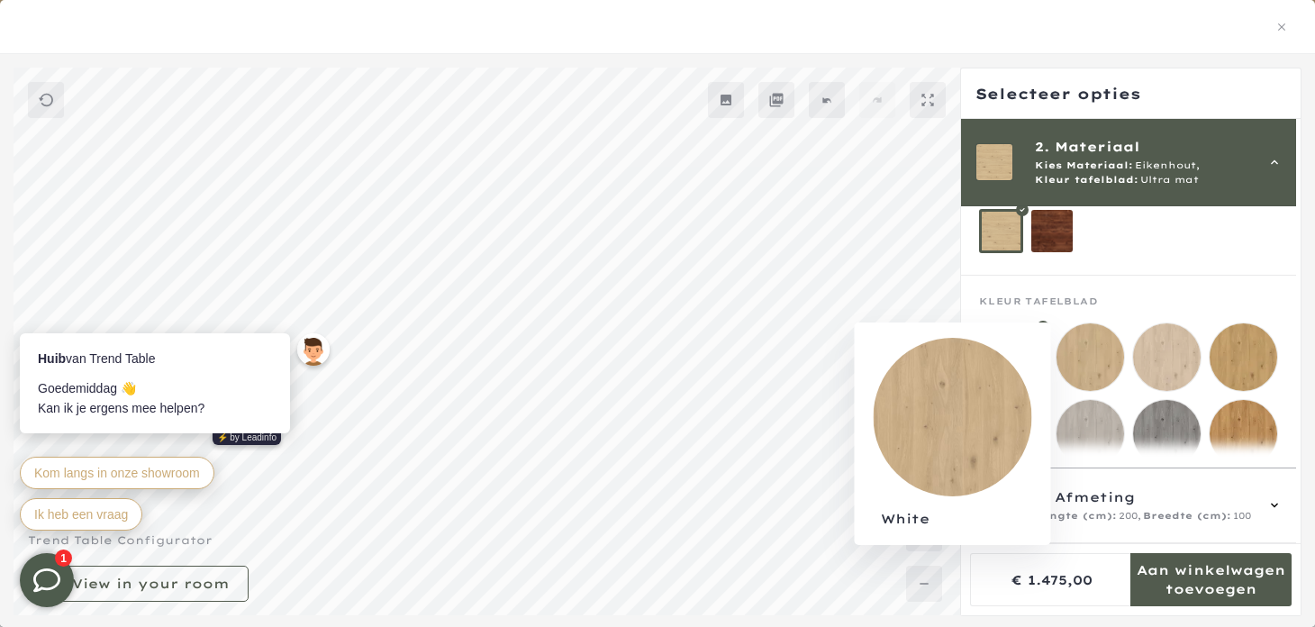
click at [1091, 362] on mmq-loader at bounding box center [1090, 357] width 68 height 68
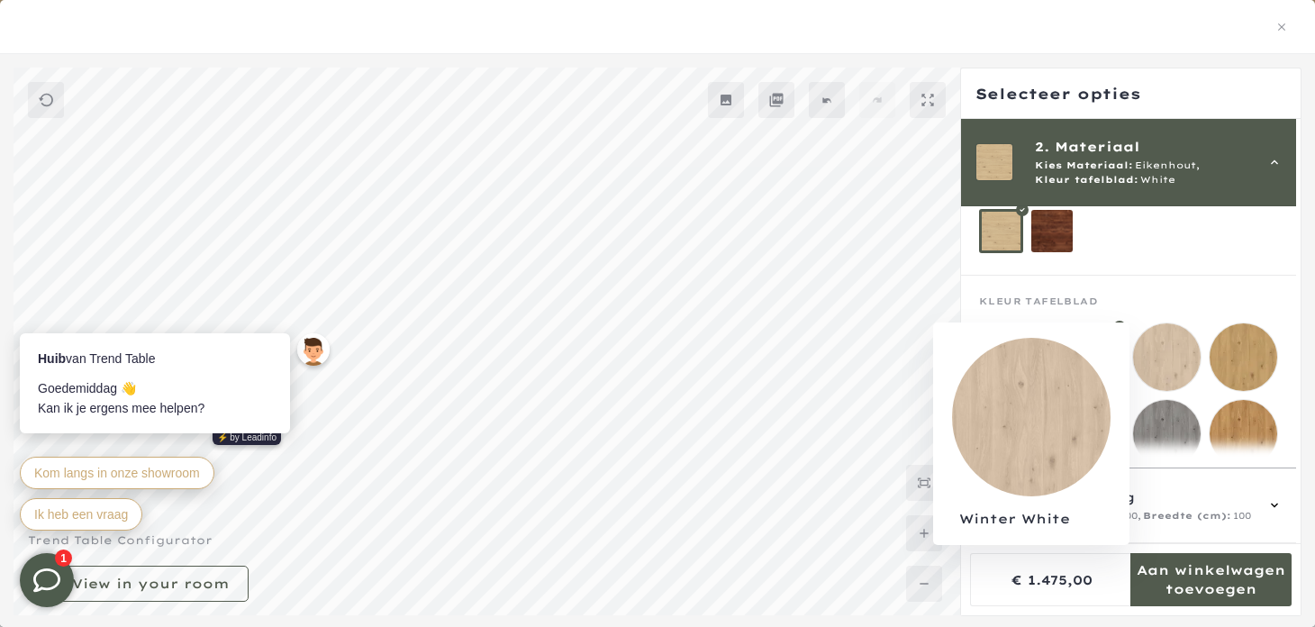
click at [1167, 361] on mmq-loader at bounding box center [1167, 357] width 68 height 68
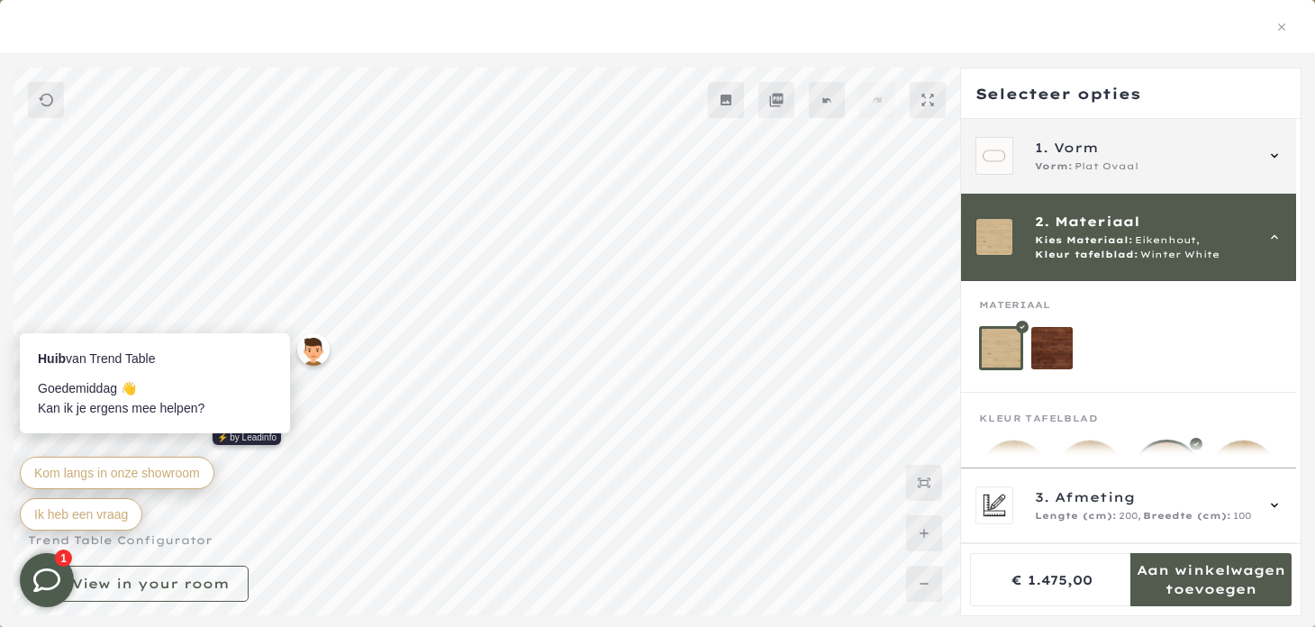
click at [1097, 163] on span "Plat Ovaal" at bounding box center [1106, 166] width 64 height 14
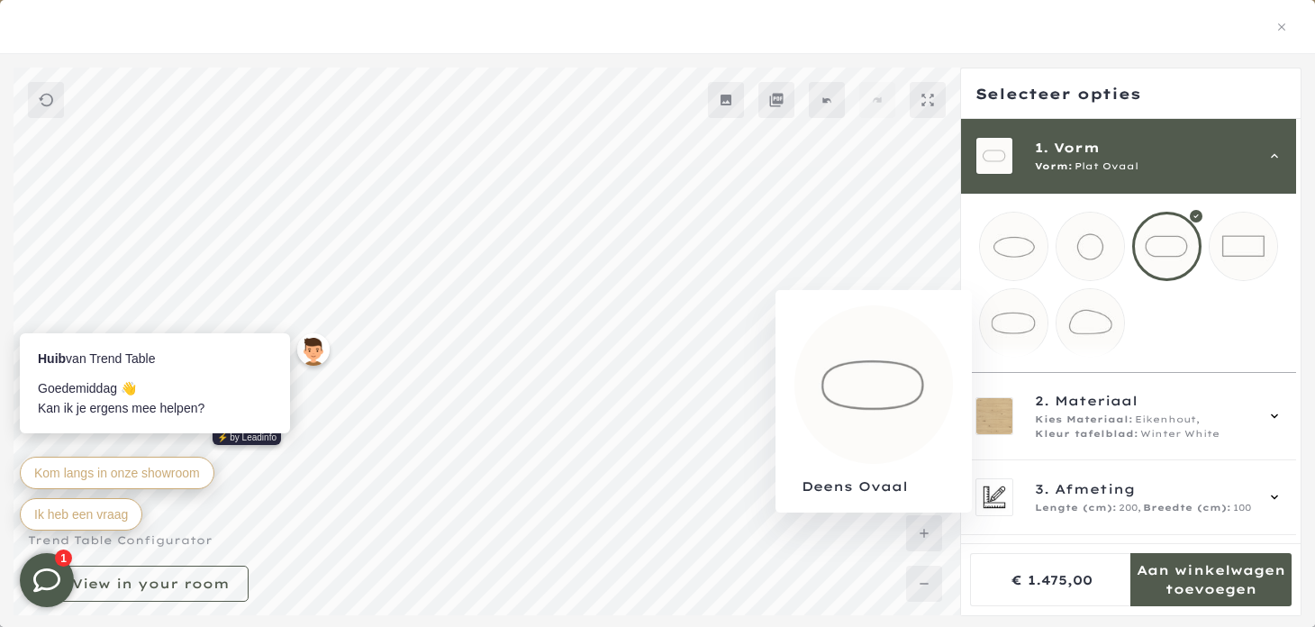
click at [1005, 321] on mmq-loader at bounding box center [1014, 323] width 68 height 68
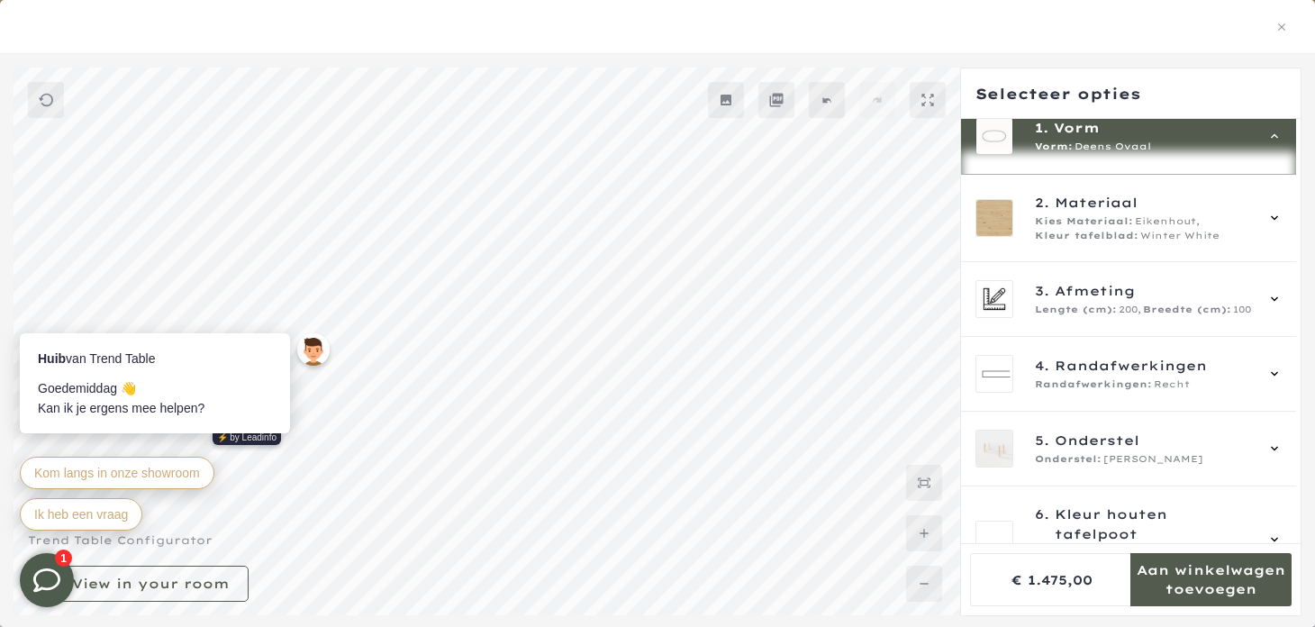
scroll to position [209, 0]
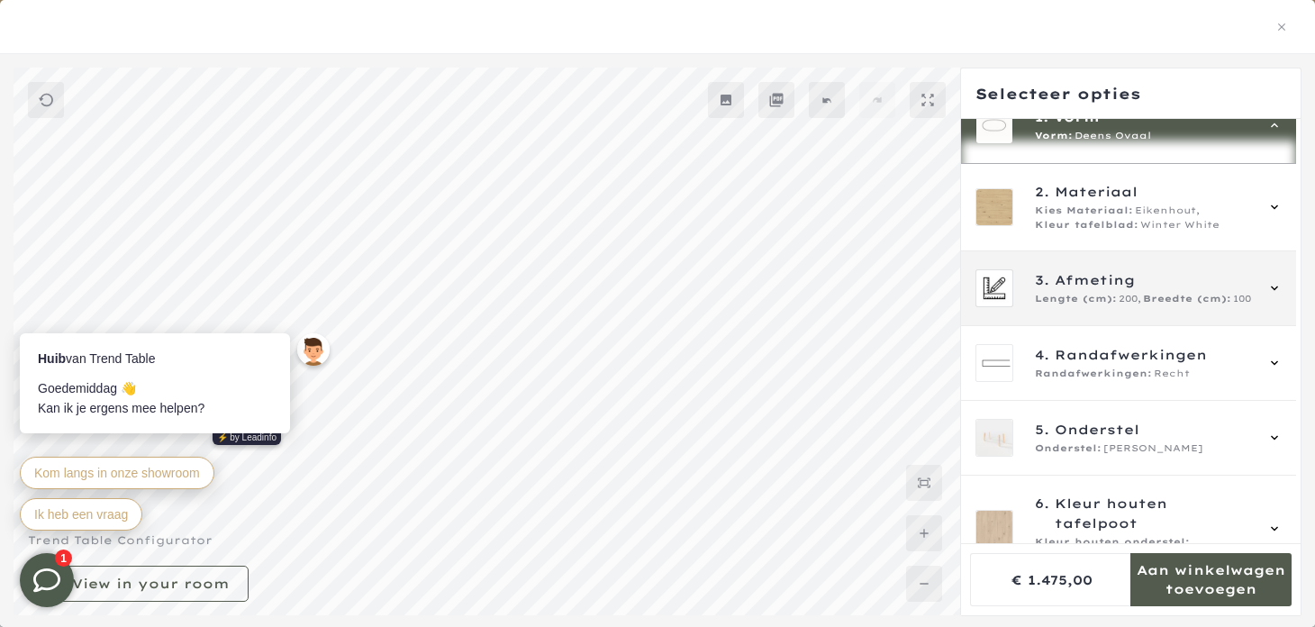
click at [1117, 290] on span "Afmeting" at bounding box center [1094, 280] width 80 height 20
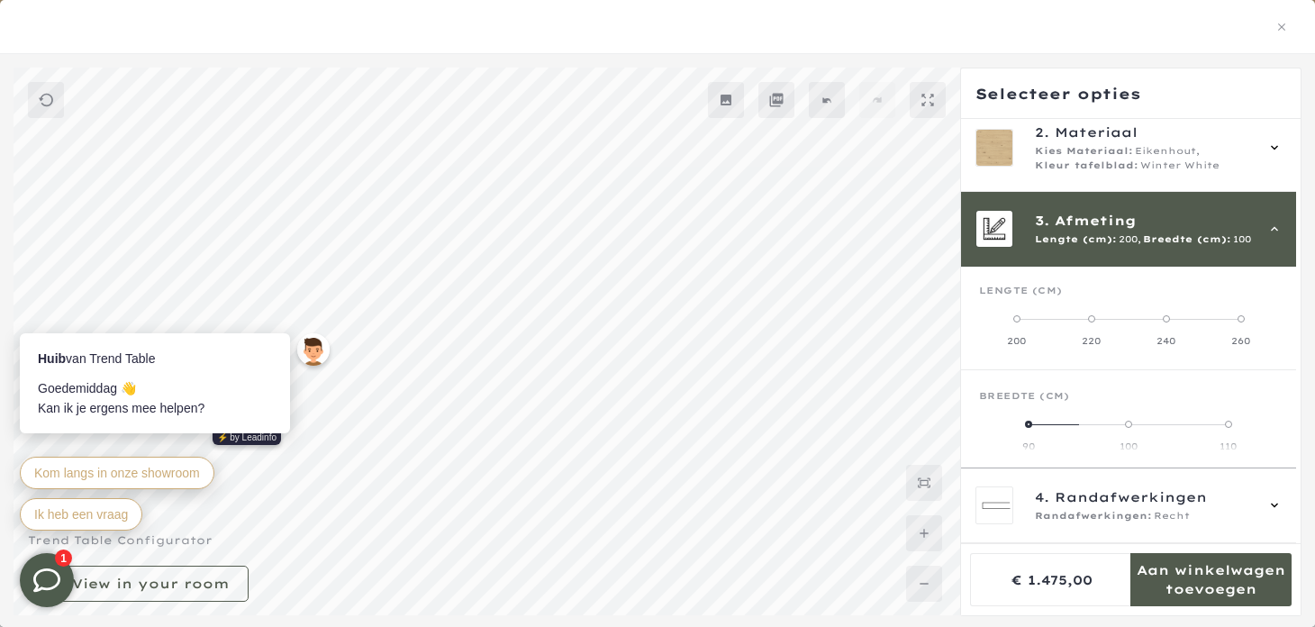
scroll to position [161, 0]
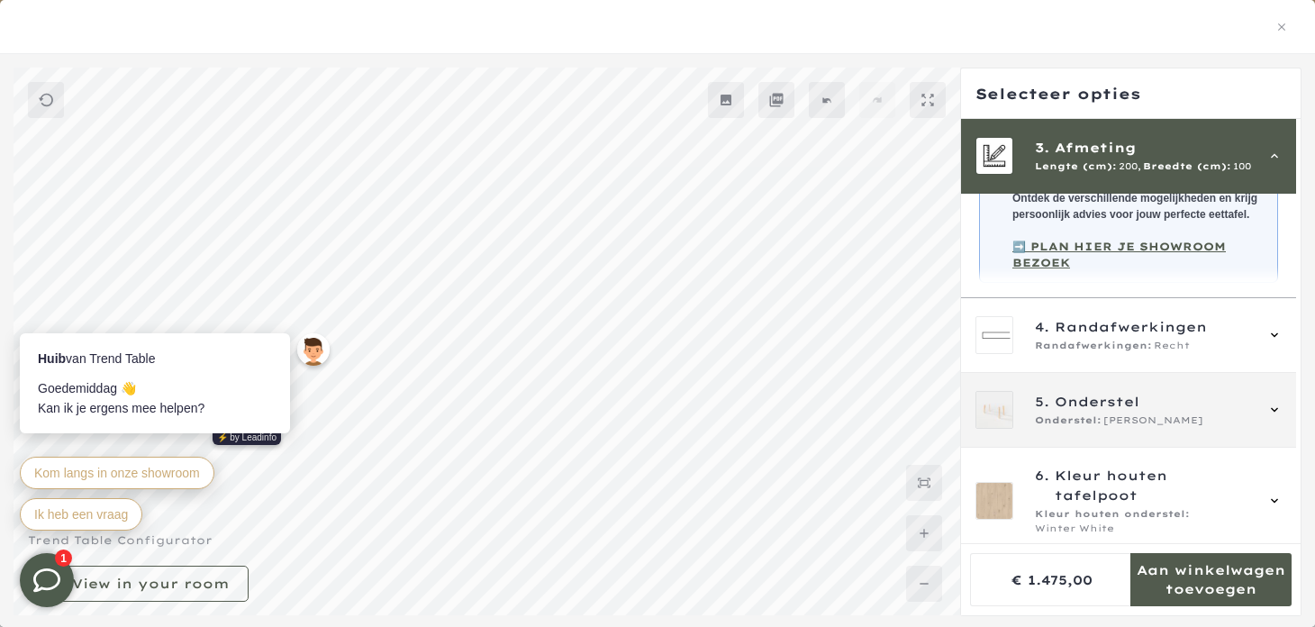
click at [1098, 411] on span "Onderstel" at bounding box center [1096, 402] width 85 height 20
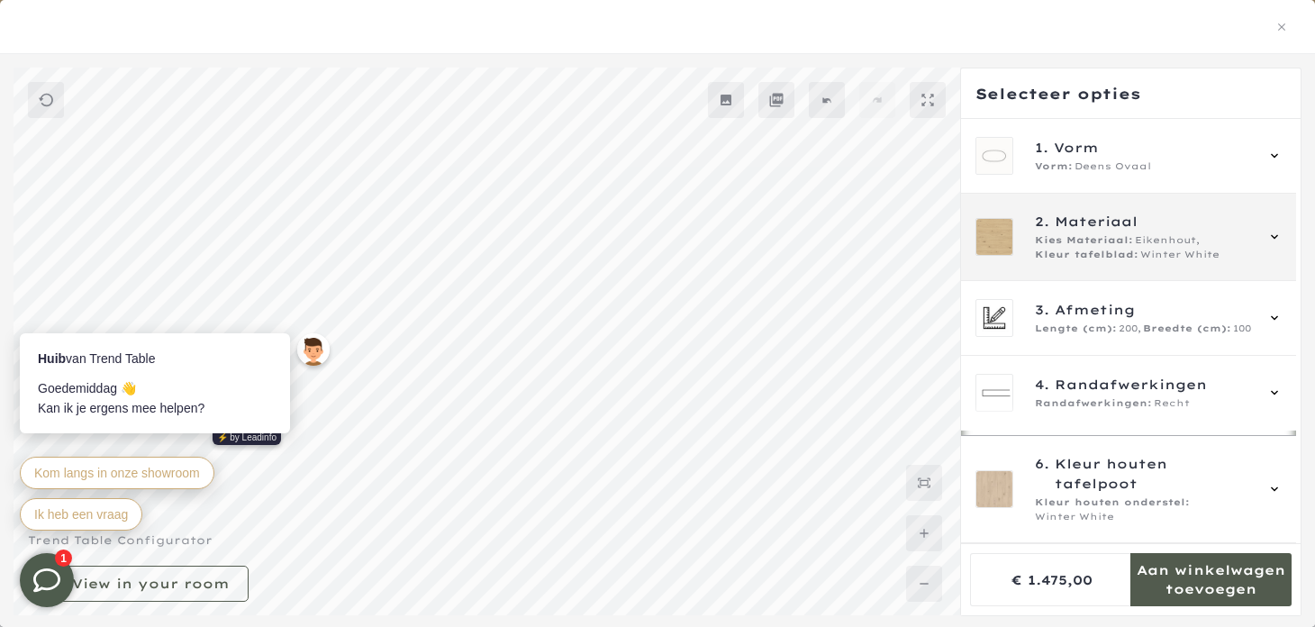
scroll to position [0, 0]
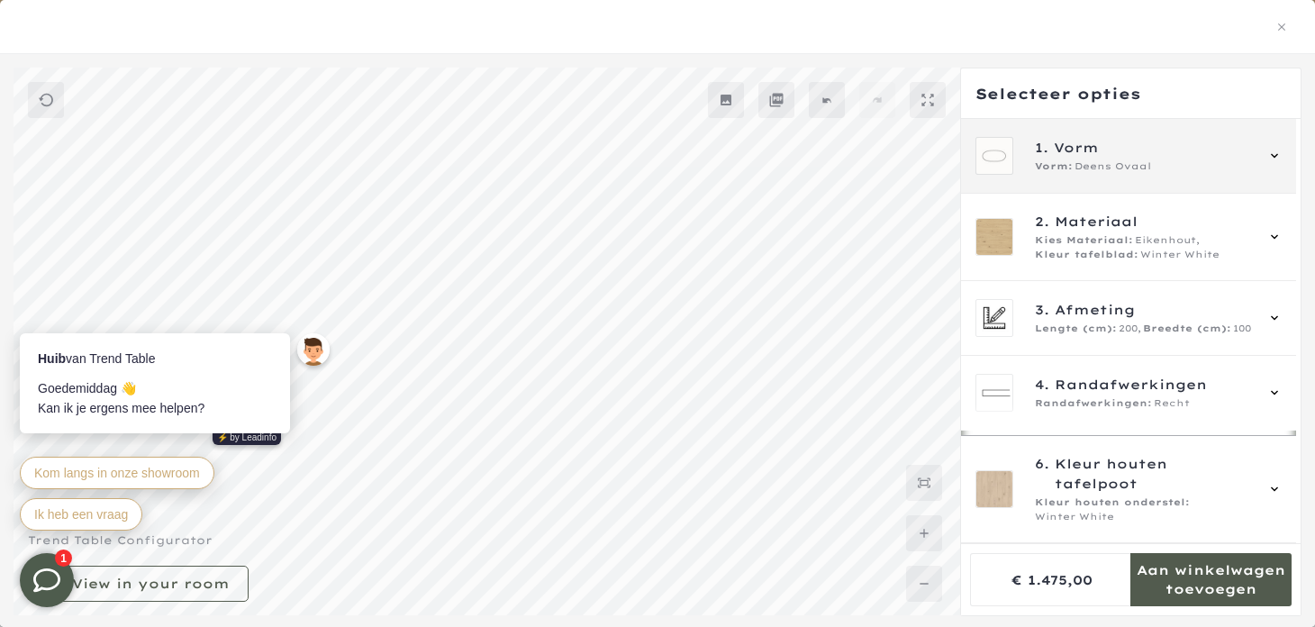
click at [1124, 168] on span "Deens Ovaal" at bounding box center [1112, 166] width 77 height 14
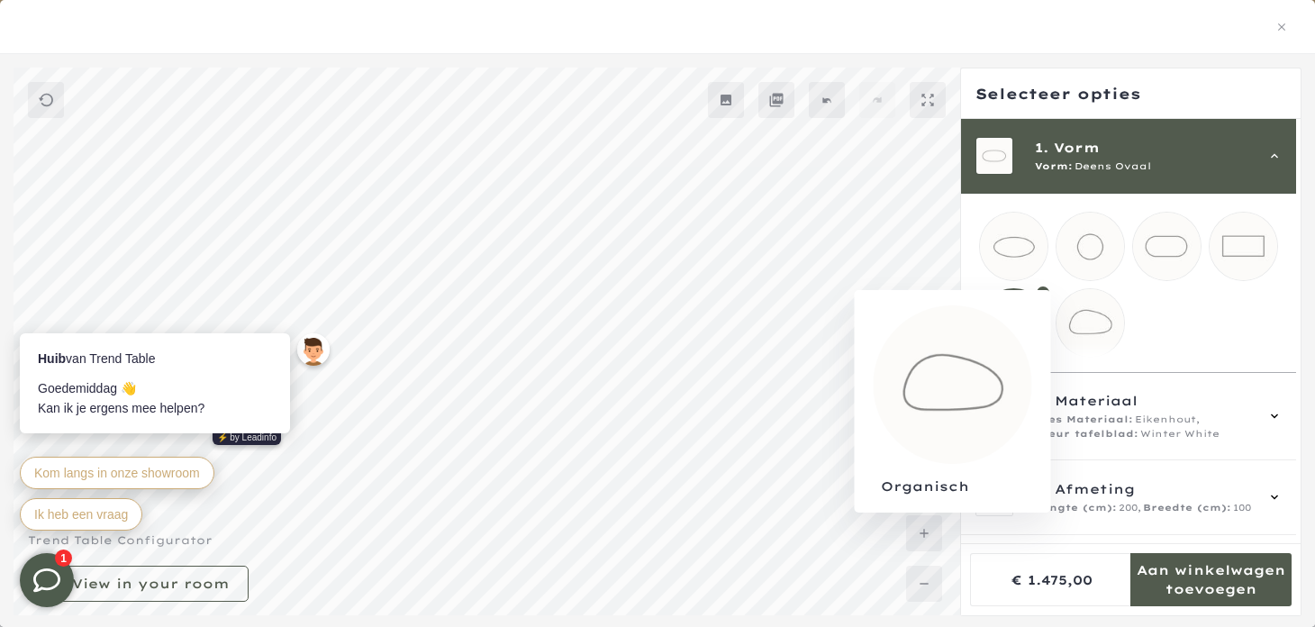
click at [1099, 325] on mmq-loader at bounding box center [1090, 323] width 68 height 68
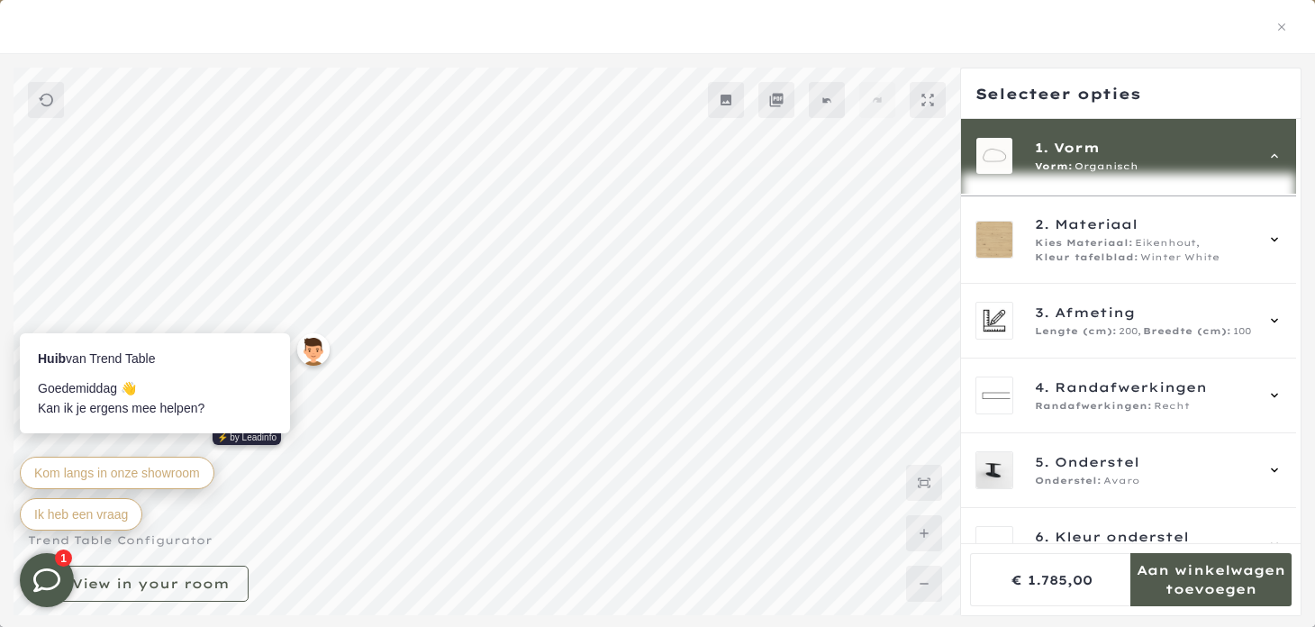
scroll to position [178, 0]
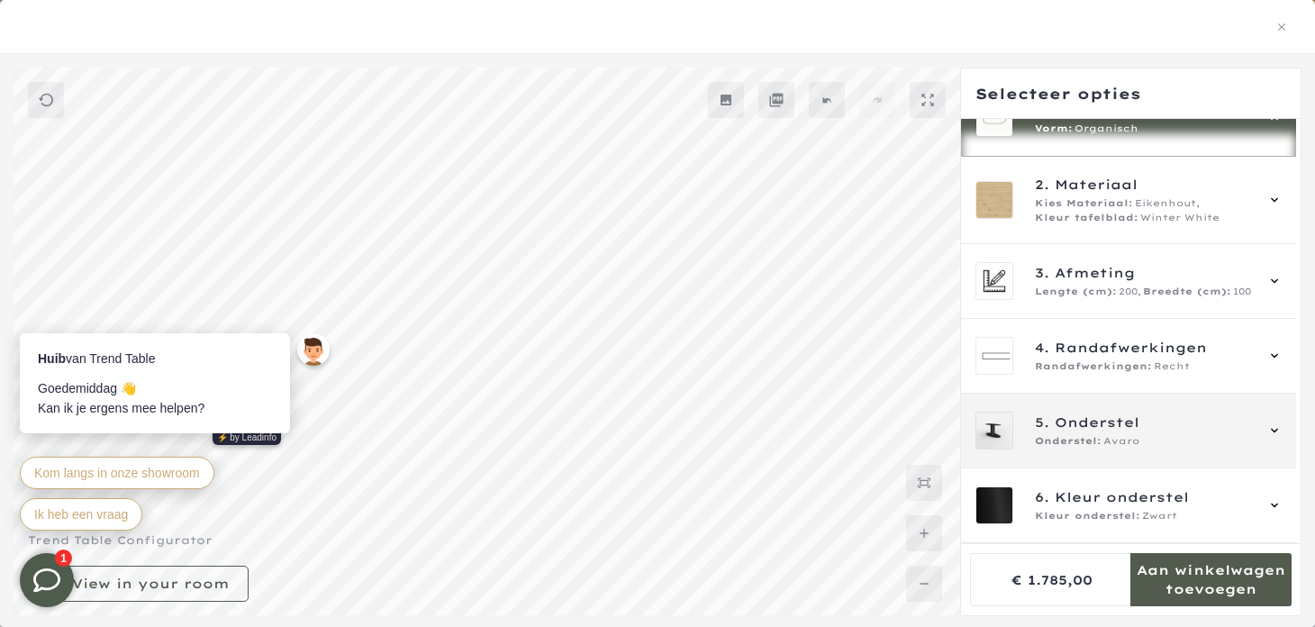
click at [1131, 416] on span "Onderstel" at bounding box center [1096, 422] width 85 height 20
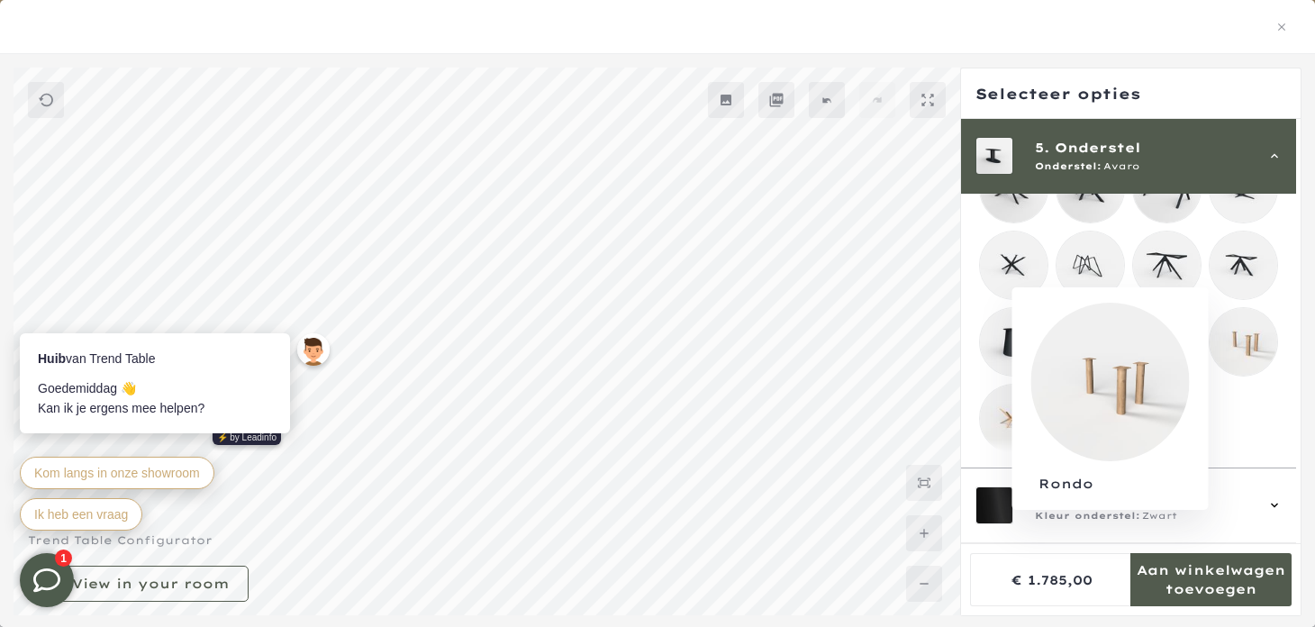
click at [1239, 330] on mmq-loader at bounding box center [1243, 342] width 68 height 68
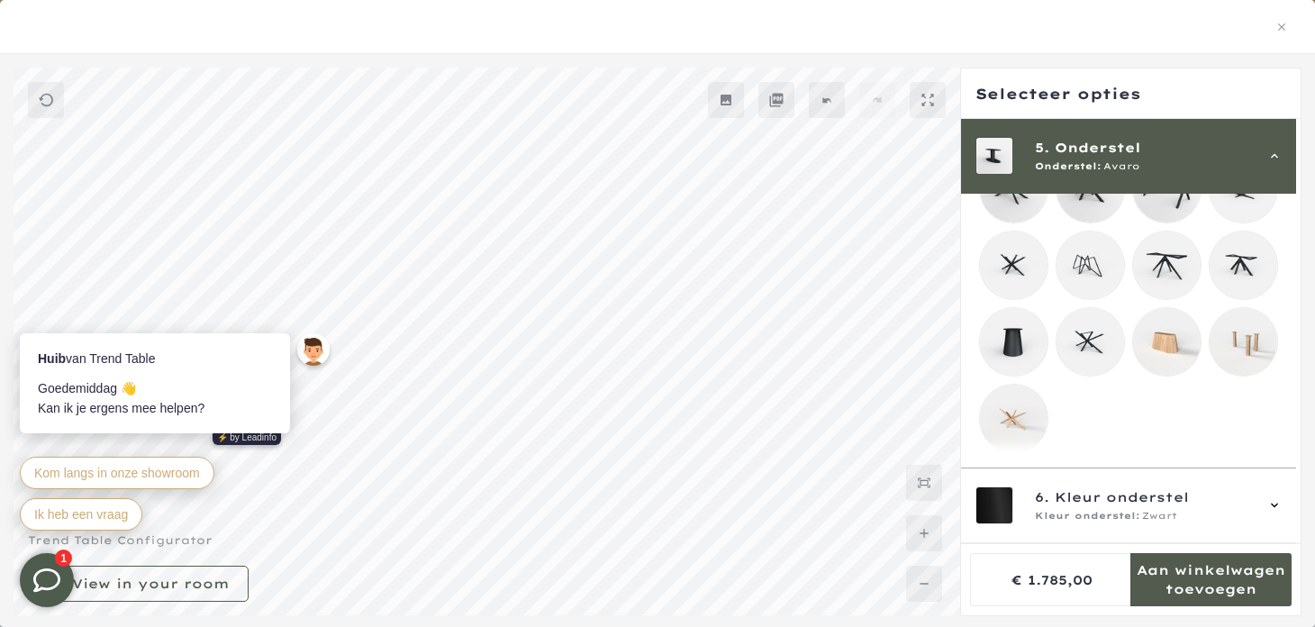
scroll to position [396, 0]
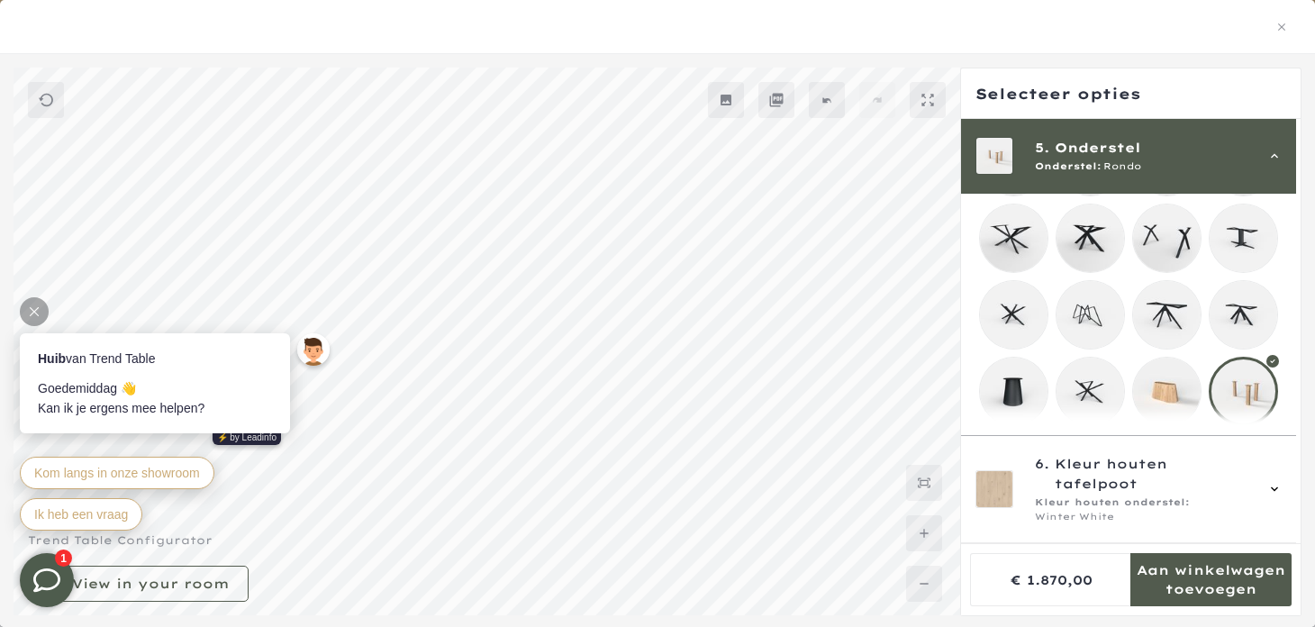
click at [34, 317] on div at bounding box center [34, 311] width 29 height 29
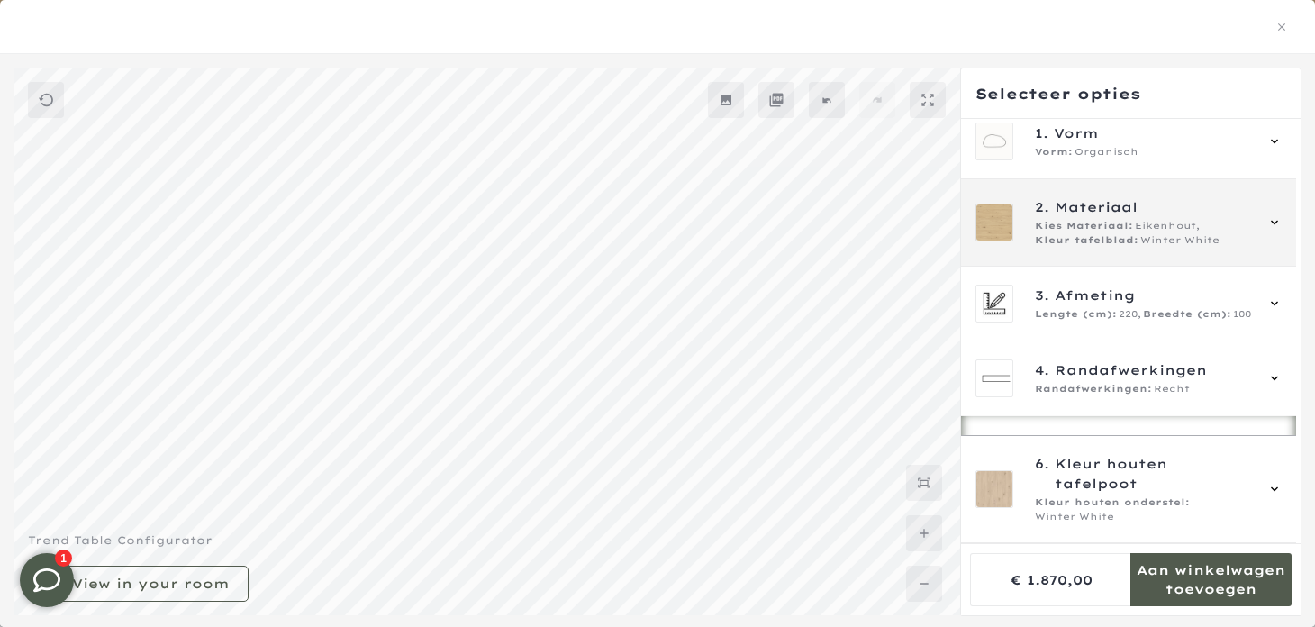
scroll to position [14, 0]
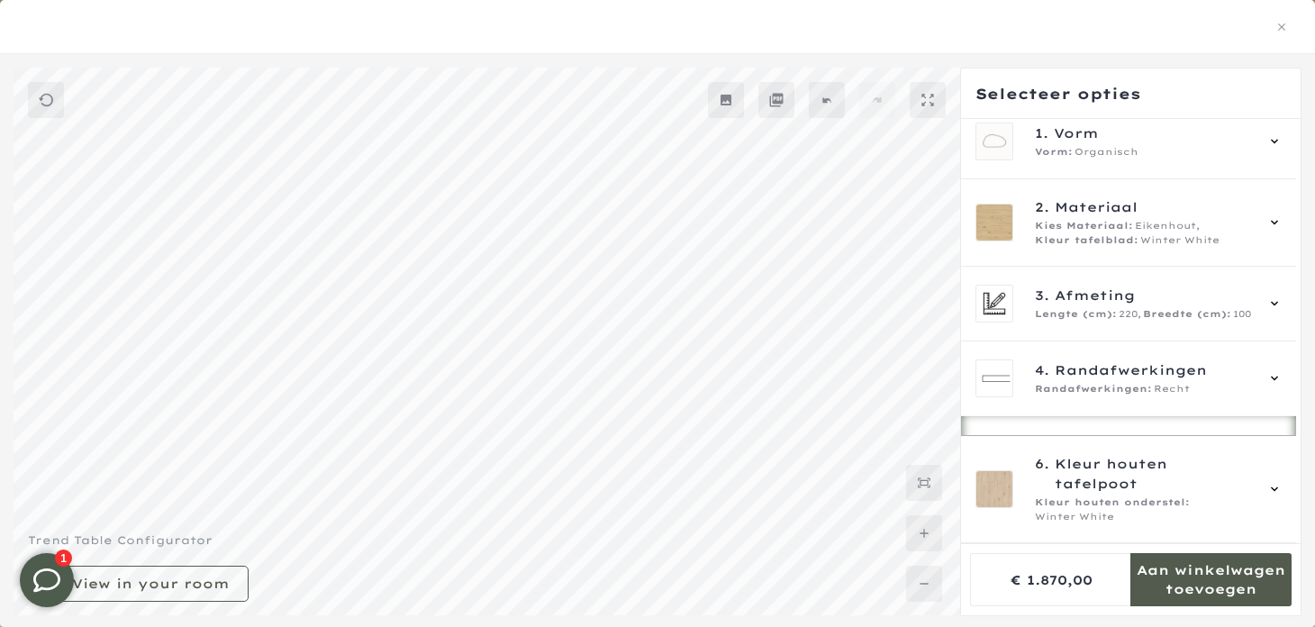
click at [922, 100] on icon at bounding box center [927, 100] width 14 height 14
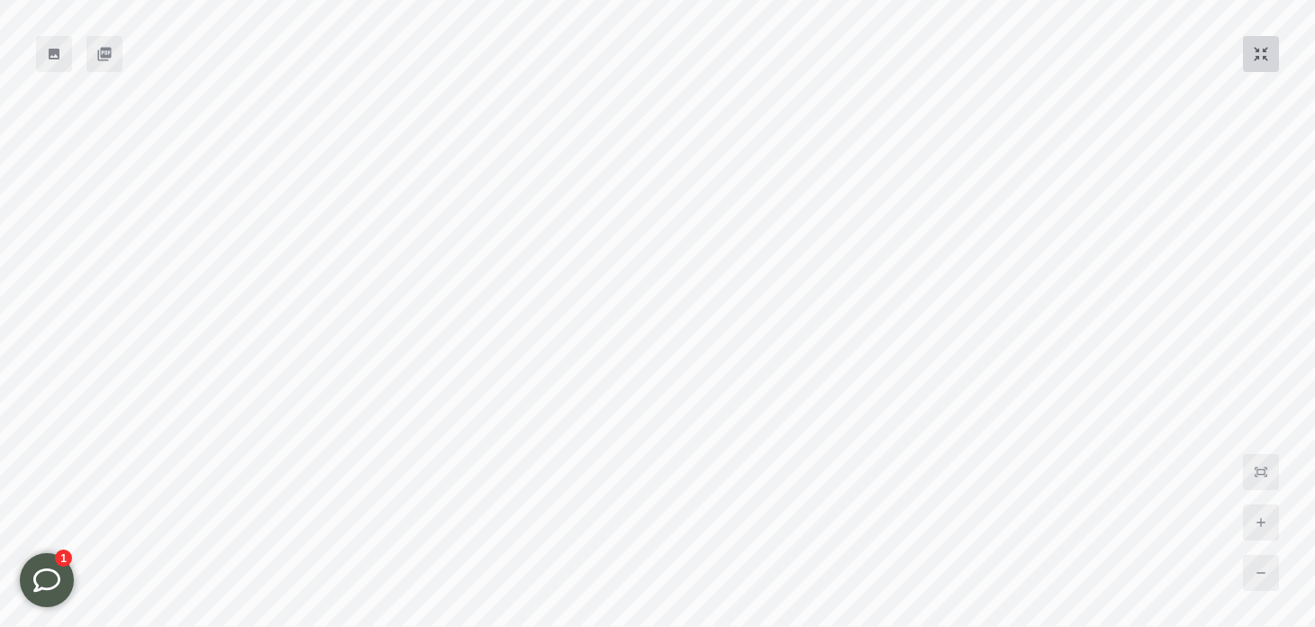
click at [1250, 64] on mmq-button at bounding box center [1261, 54] width 36 height 36
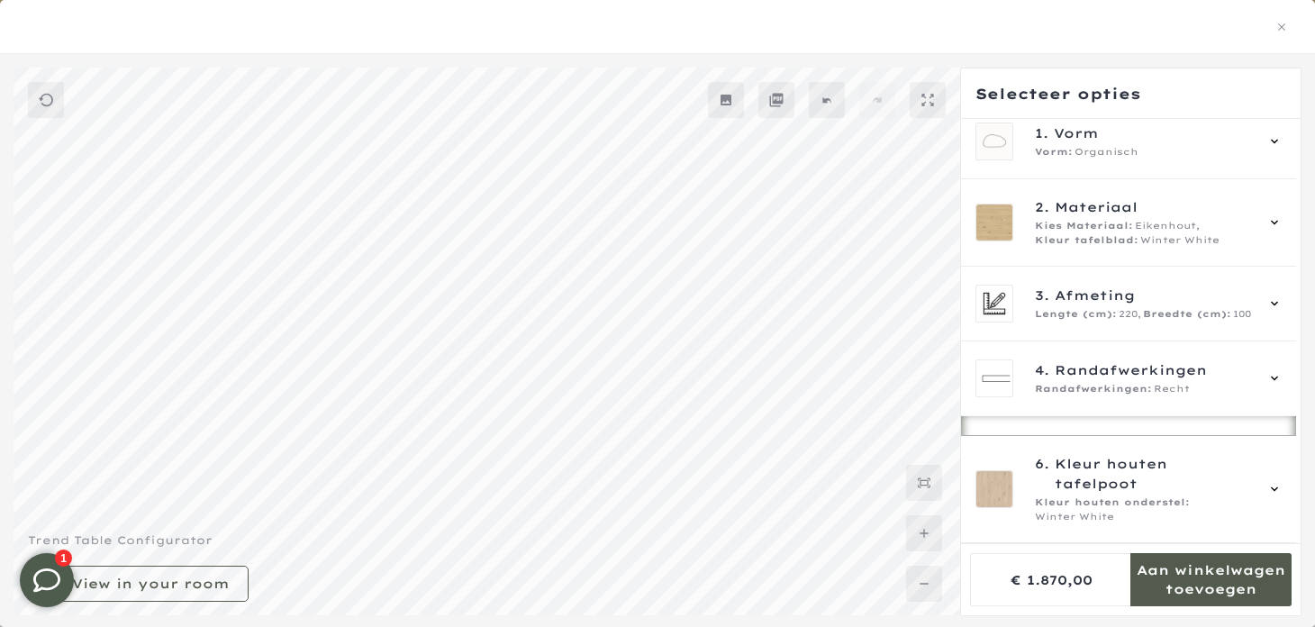
click at [778, 94] on icon at bounding box center [777, 101] width 14 height 14
click at [731, 104] on mmq-icon at bounding box center [726, 100] width 14 height 14
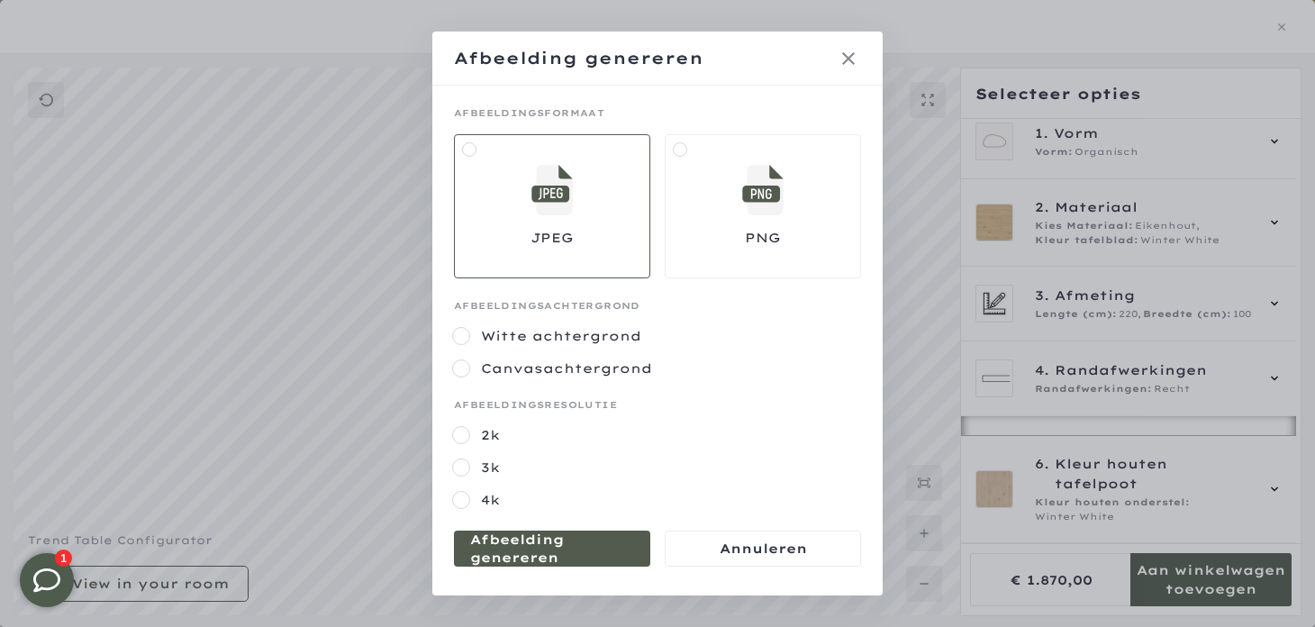
click at [481, 496] on label "4k" at bounding box center [670, 500] width 382 height 18
click at [583, 543] on mmq-formatted-message at bounding box center [552, 548] width 164 height 36
